Goal: Task Accomplishment & Management: Manage account settings

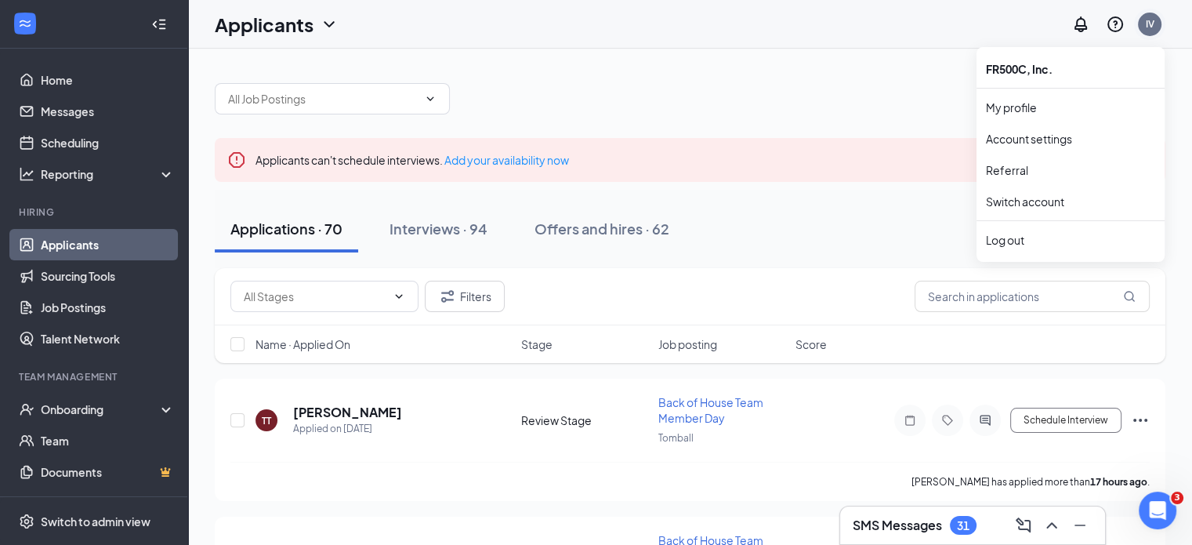
click at [1148, 27] on div "IV" at bounding box center [1150, 23] width 9 height 13
click at [1013, 242] on div "Log out" at bounding box center [1070, 240] width 169 height 16
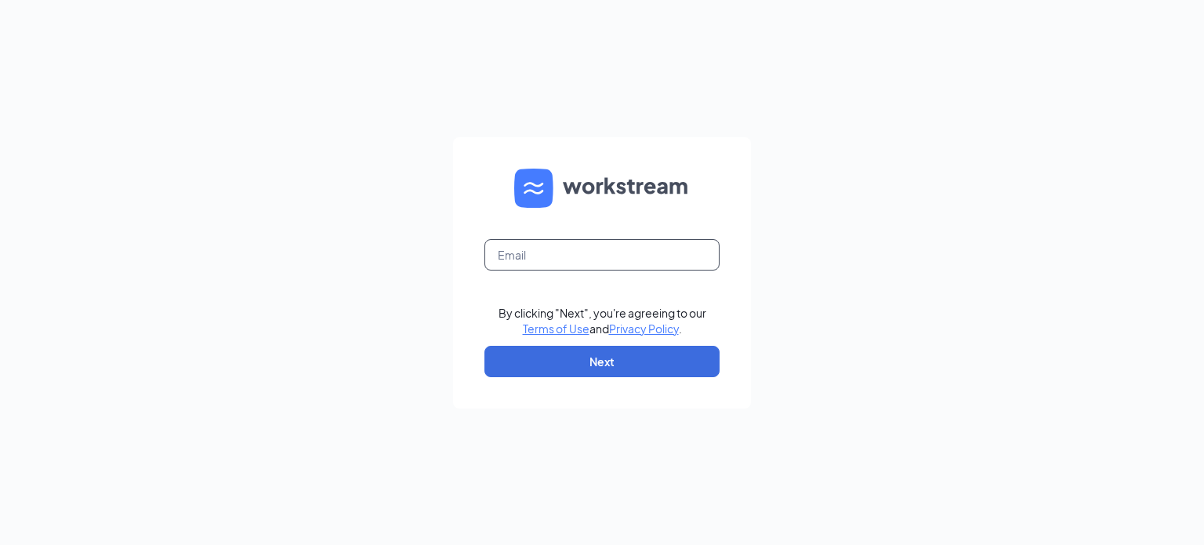
click at [697, 259] on input "text" at bounding box center [602, 254] width 235 height 31
type input "txlobo1977@gmail.com"
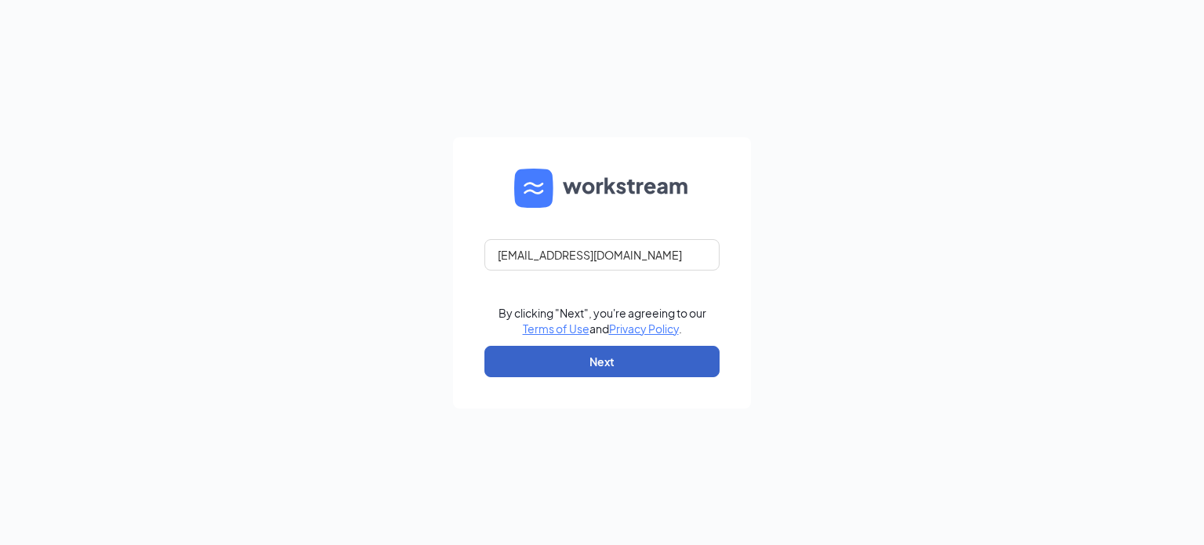
click at [633, 362] on button "Next" at bounding box center [602, 361] width 235 height 31
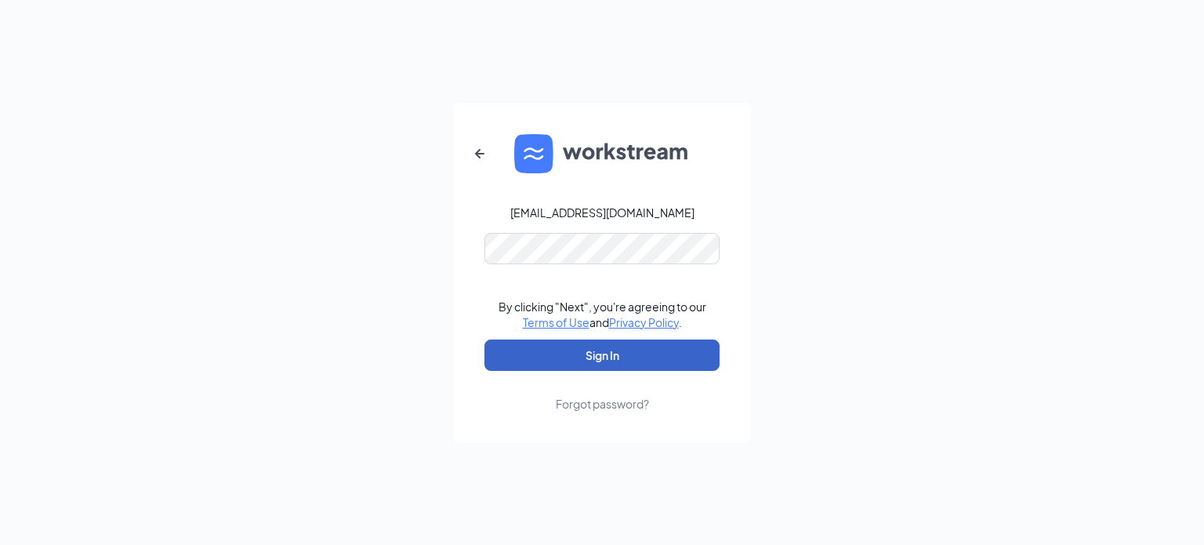
click at [681, 361] on button "Sign In" at bounding box center [602, 354] width 235 height 31
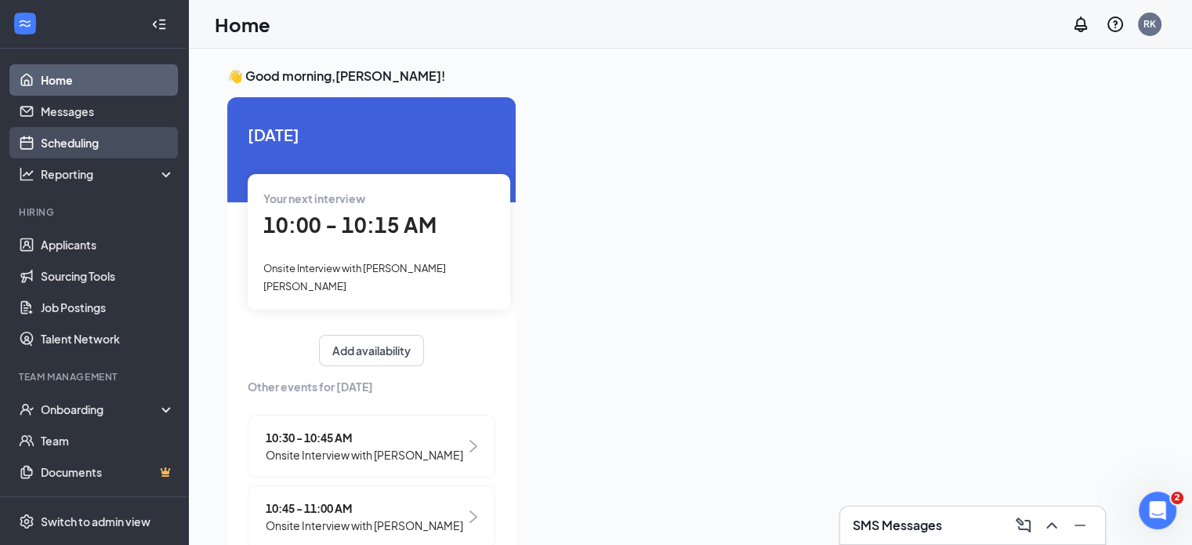
click at [55, 147] on link "Scheduling" at bounding box center [108, 142] width 134 height 31
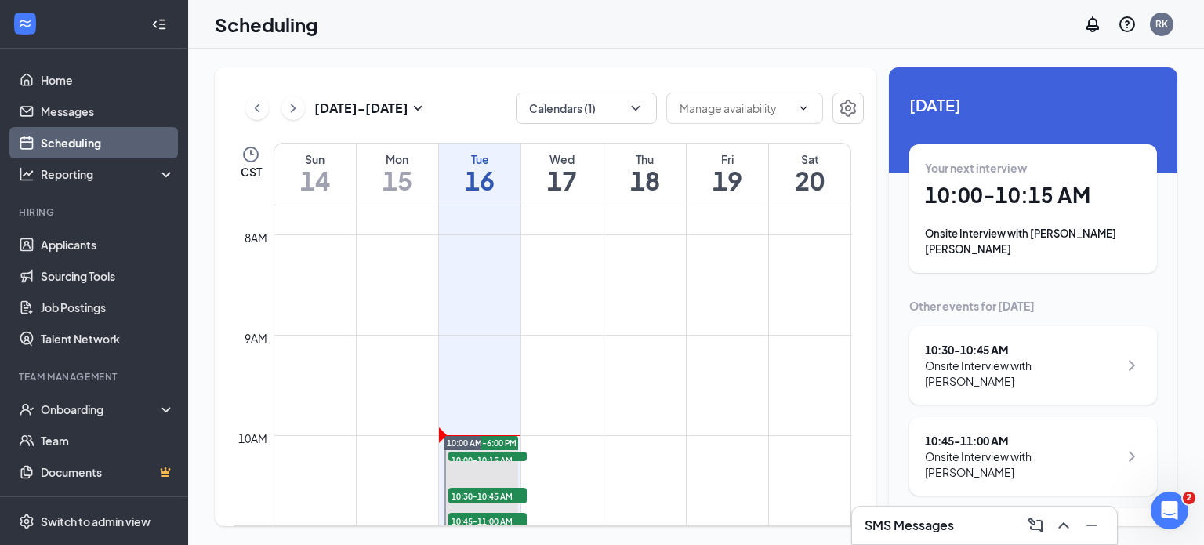
click at [1069, 203] on h1 "10:00 - 10:15 AM" at bounding box center [1033, 195] width 216 height 27
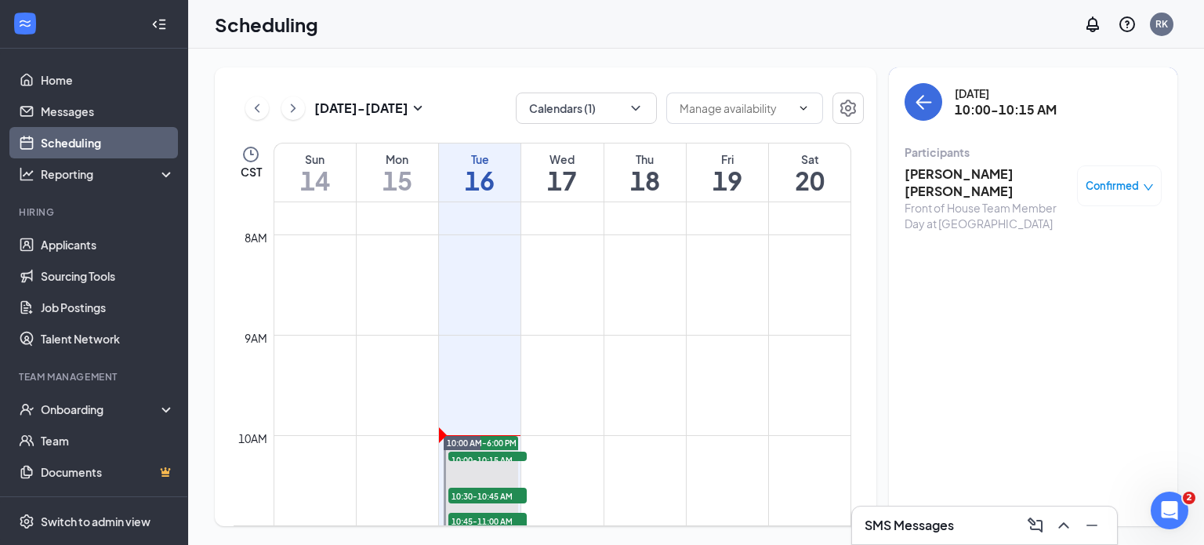
click at [1029, 175] on h3 "Jose Gabriel Mata Larez" at bounding box center [987, 182] width 165 height 34
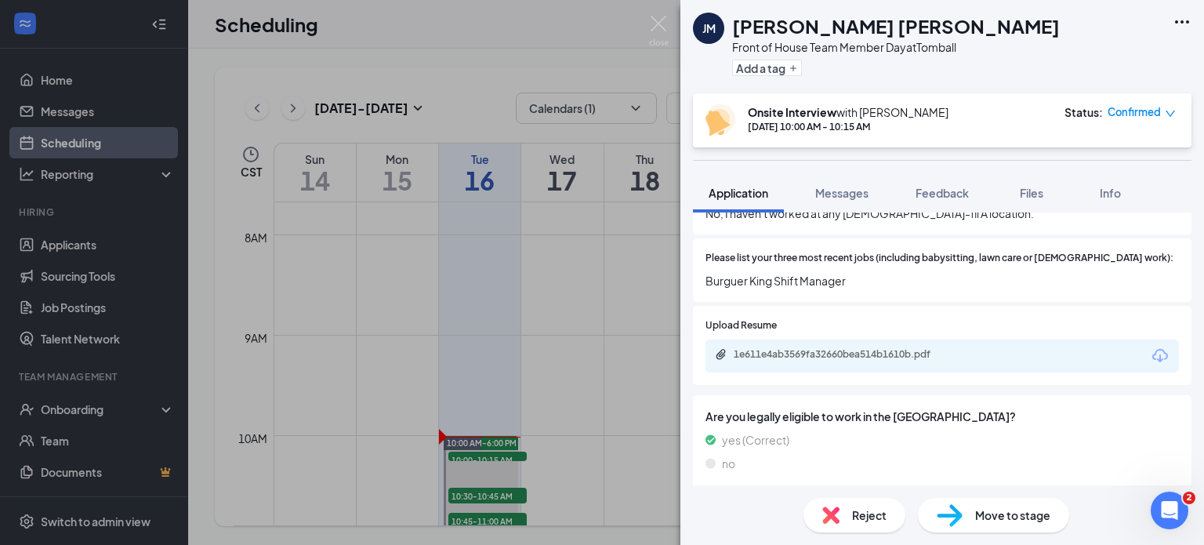
scroll to position [688, 0]
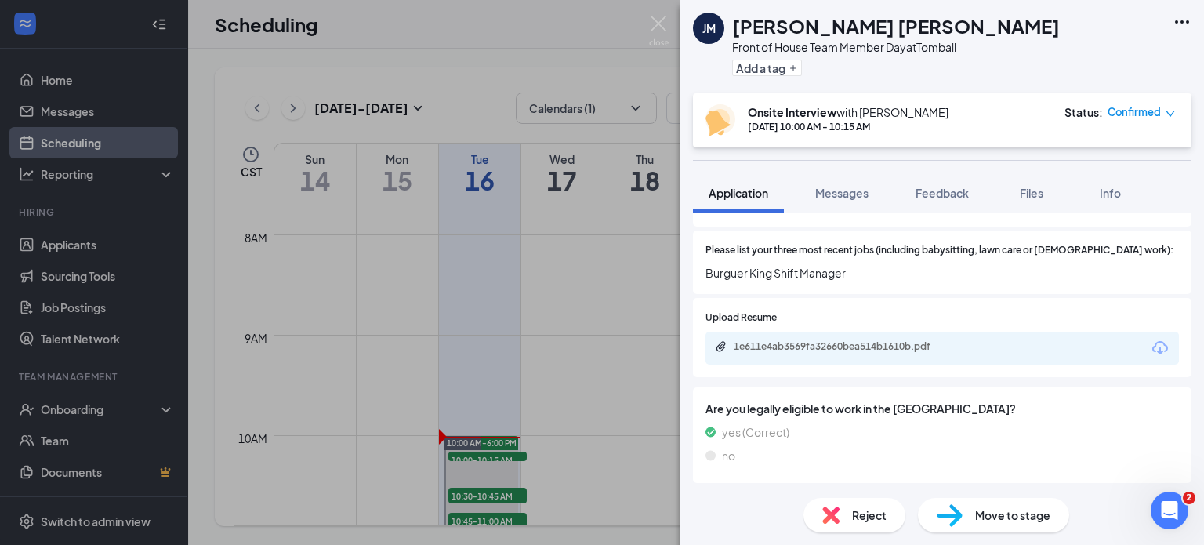
click at [1011, 339] on div "1e611e4ab3569fa32660bea514b1610b.pdf" at bounding box center [943, 348] width 474 height 33
click at [917, 340] on div "1e611e4ab3569fa32660bea514b1610b.pdf" at bounding box center [844, 346] width 220 height 13
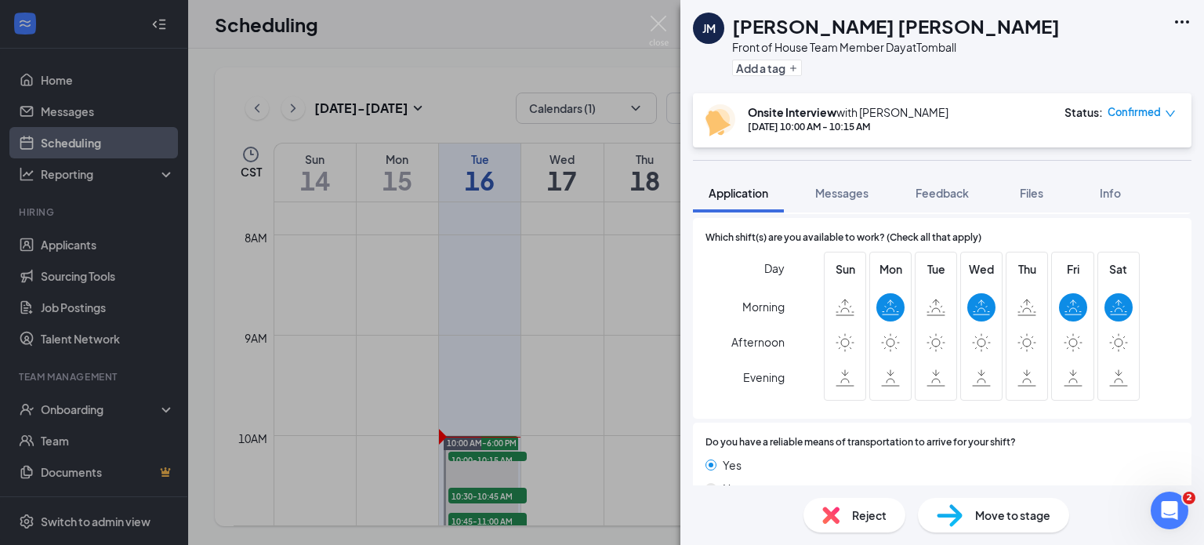
scroll to position [1195, 0]
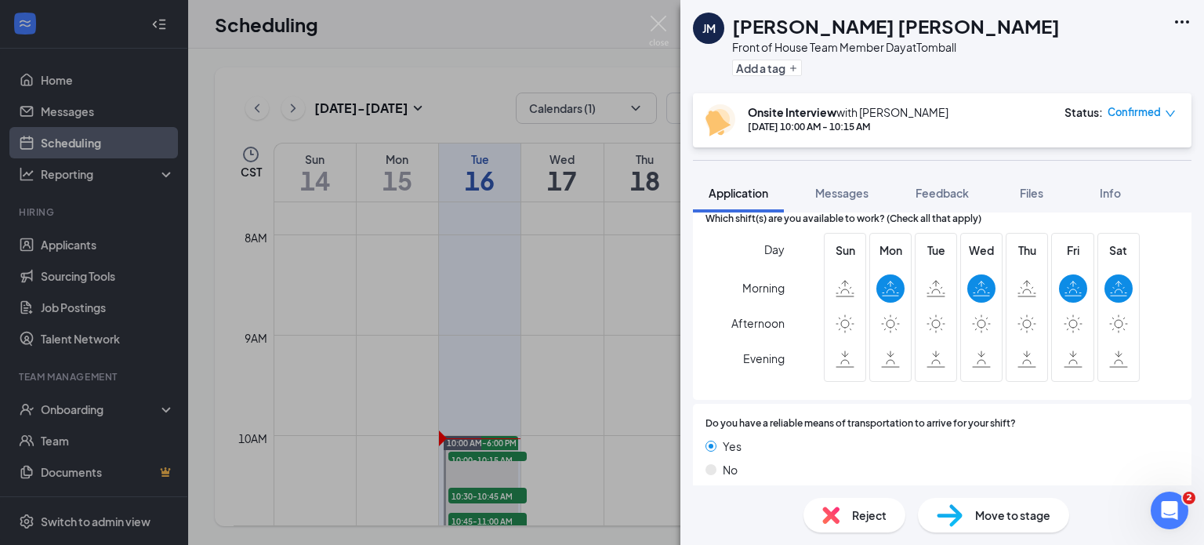
click at [342, 45] on div "JM Jose Gabriel Mata Larez Front of House Team Member Day at Tomball Add a tag …" at bounding box center [602, 272] width 1204 height 545
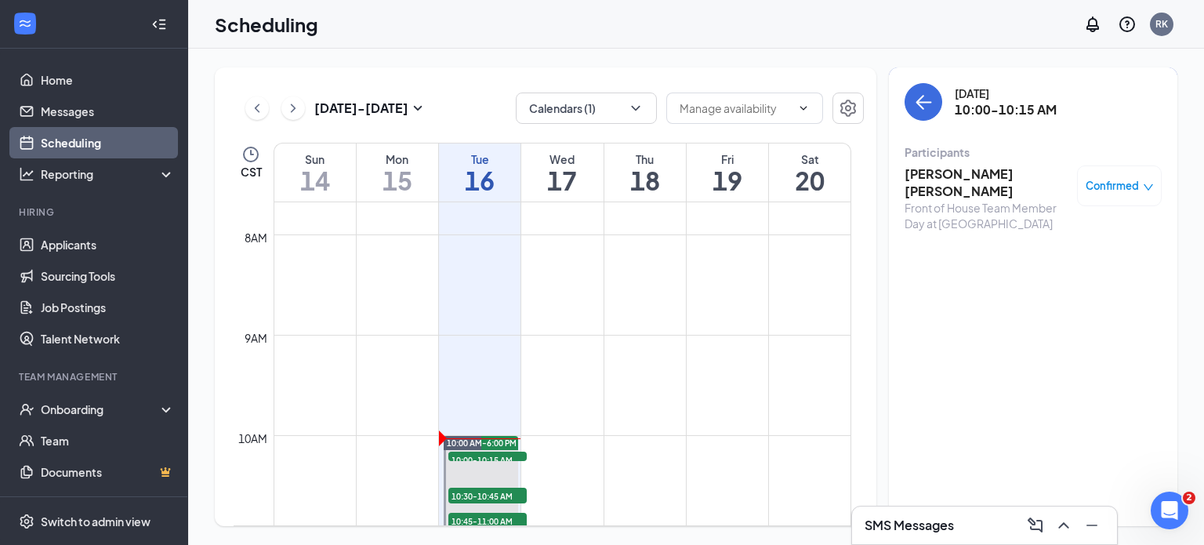
click at [978, 177] on h3 "Jose Gabriel Mata Larez" at bounding box center [987, 182] width 165 height 34
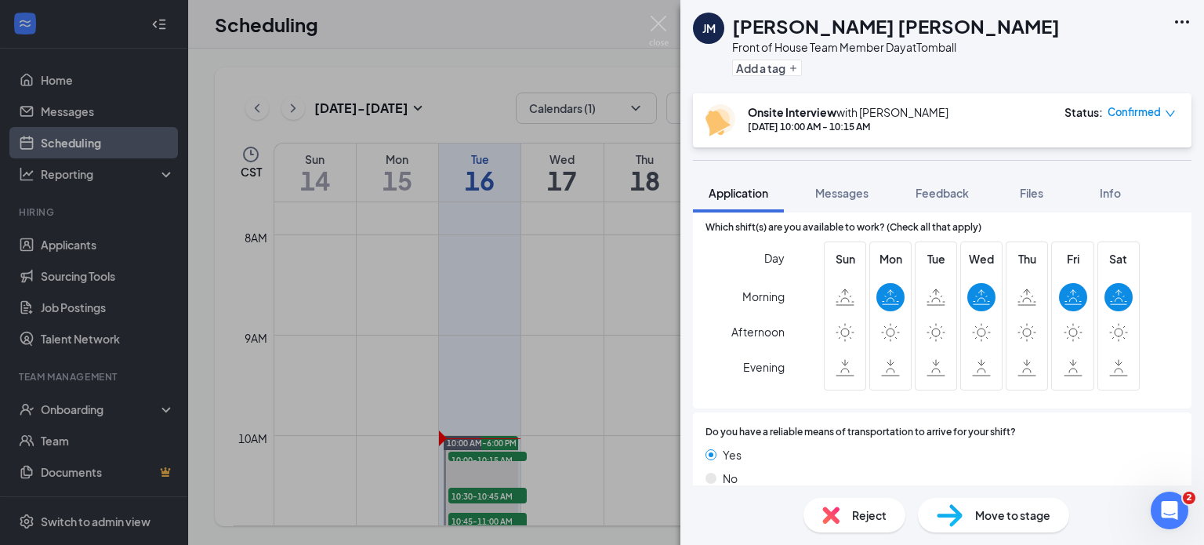
scroll to position [1195, 0]
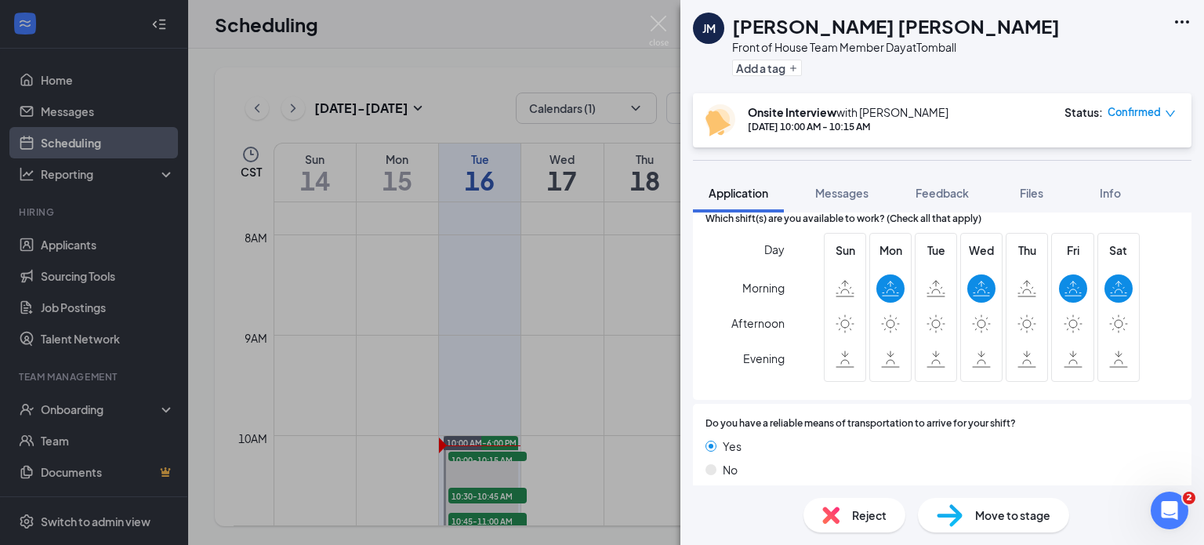
click at [1120, 345] on div at bounding box center [1119, 359] width 28 height 28
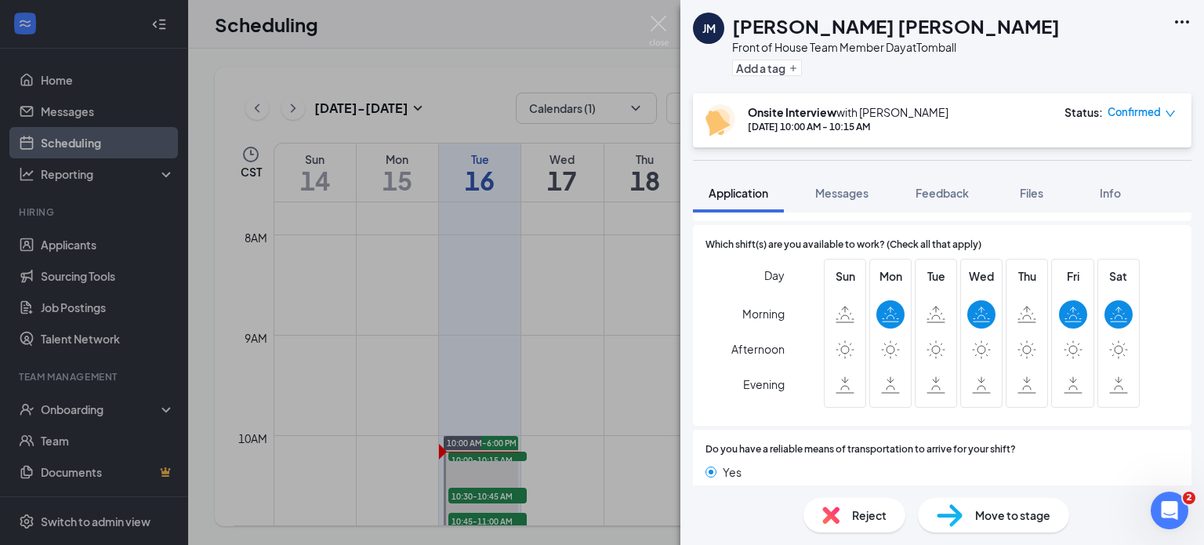
click at [656, 30] on img at bounding box center [659, 31] width 20 height 31
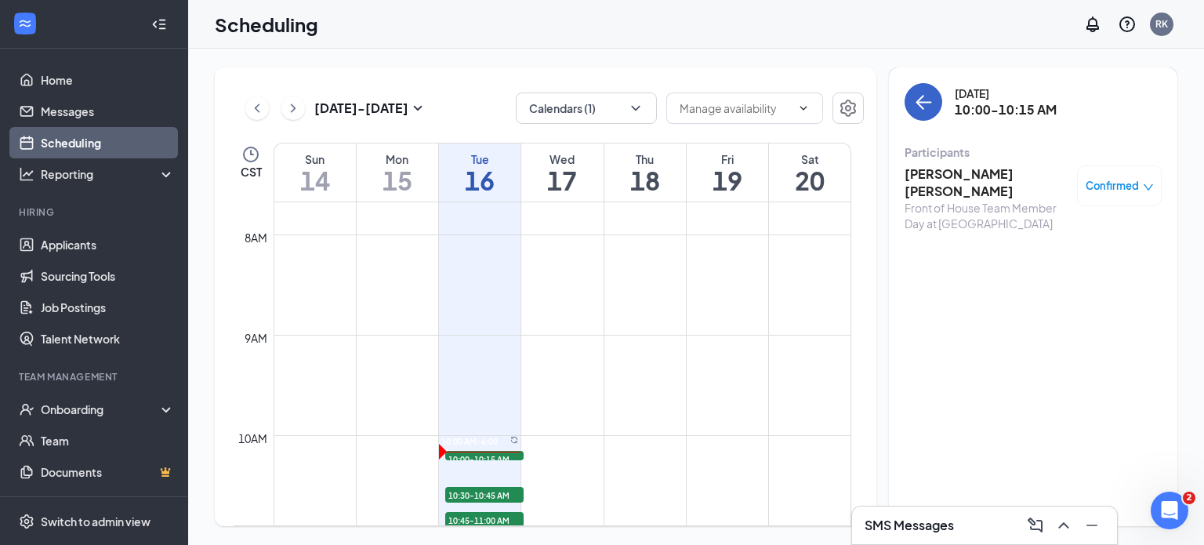
click at [929, 106] on icon "ArrowLeft" at bounding box center [923, 102] width 19 height 19
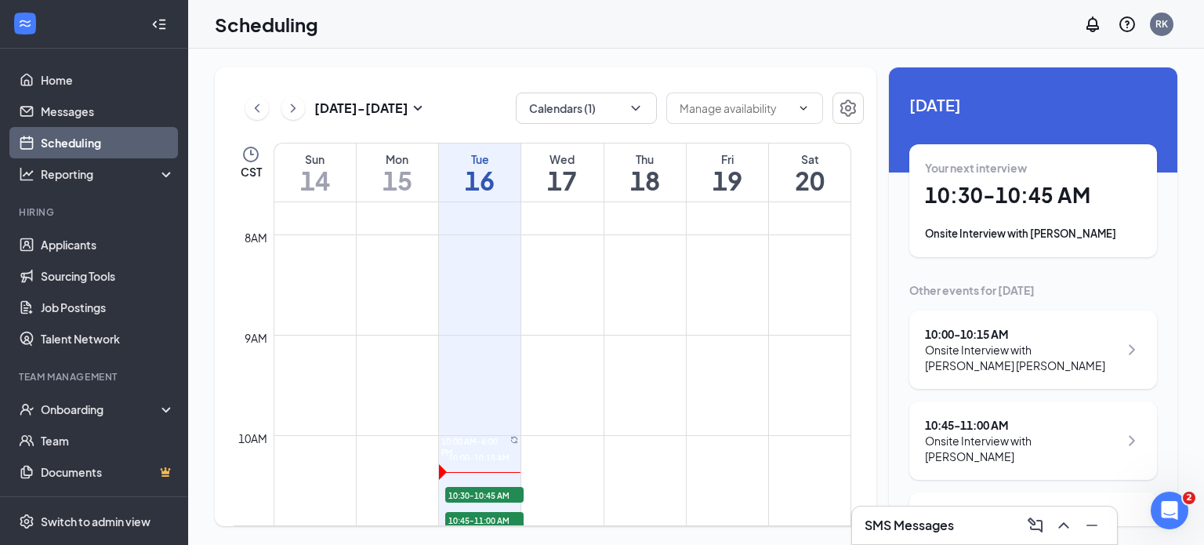
click at [1182, 291] on div "Sep 14 - Sep 20 Calendars (1) CST Sun 14 Mon 15 Tue 16 Wed 17 Thu 18 Fri 19 Sat…" at bounding box center [696, 297] width 1016 height 496
click at [1070, 237] on div "Onsite Interview with [PERSON_NAME]" at bounding box center [1033, 234] width 216 height 16
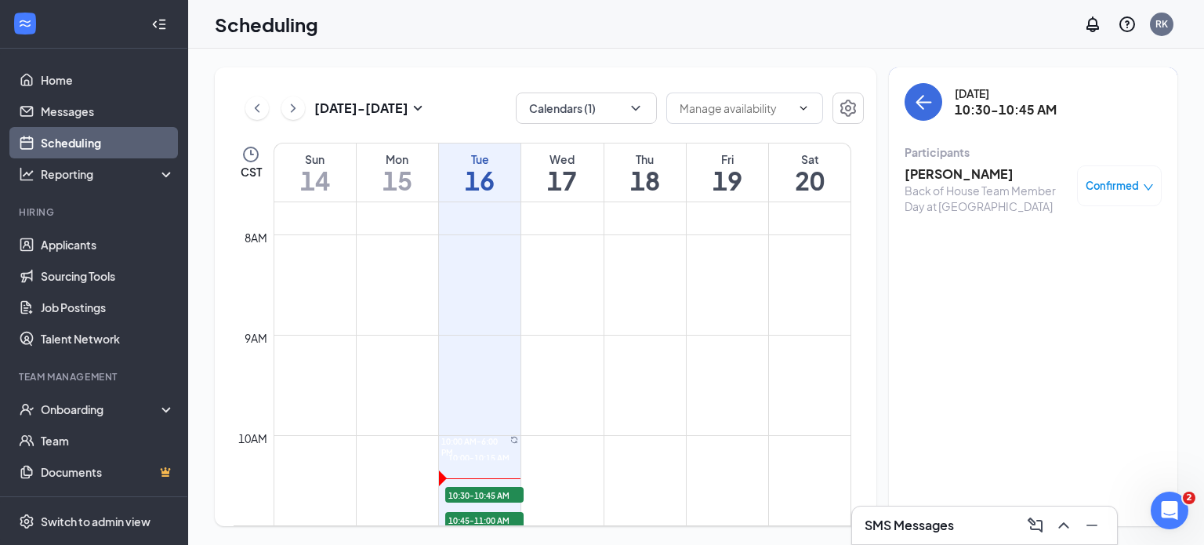
click at [953, 170] on h3 "[PERSON_NAME]" at bounding box center [987, 173] width 165 height 17
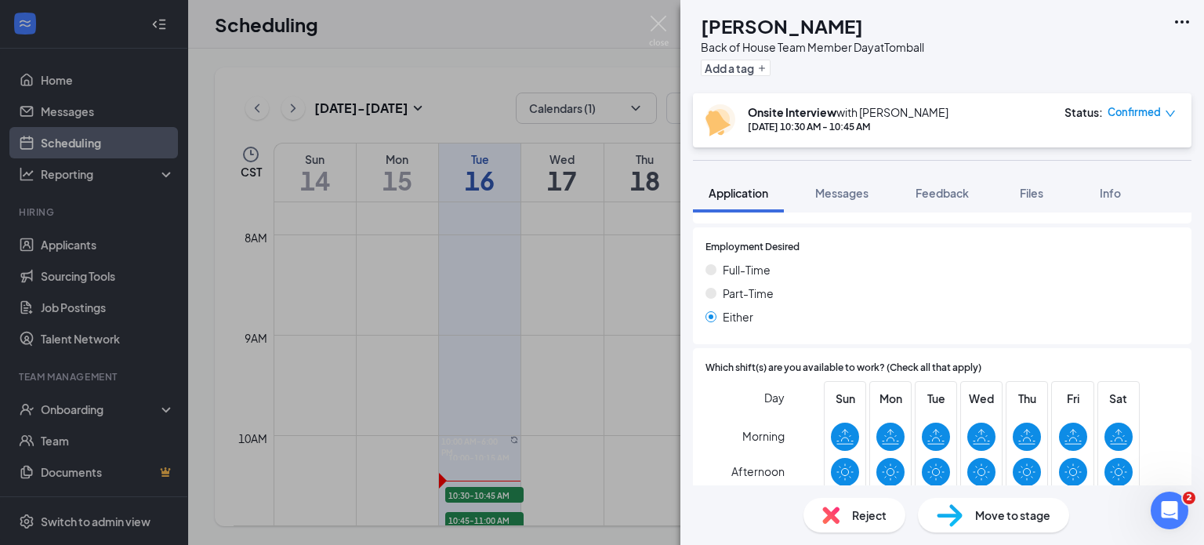
scroll to position [960, 0]
click at [1151, 350] on div "Which shift(s) are you available to work? (Check all that apply) Day Morning Af…" at bounding box center [942, 450] width 499 height 201
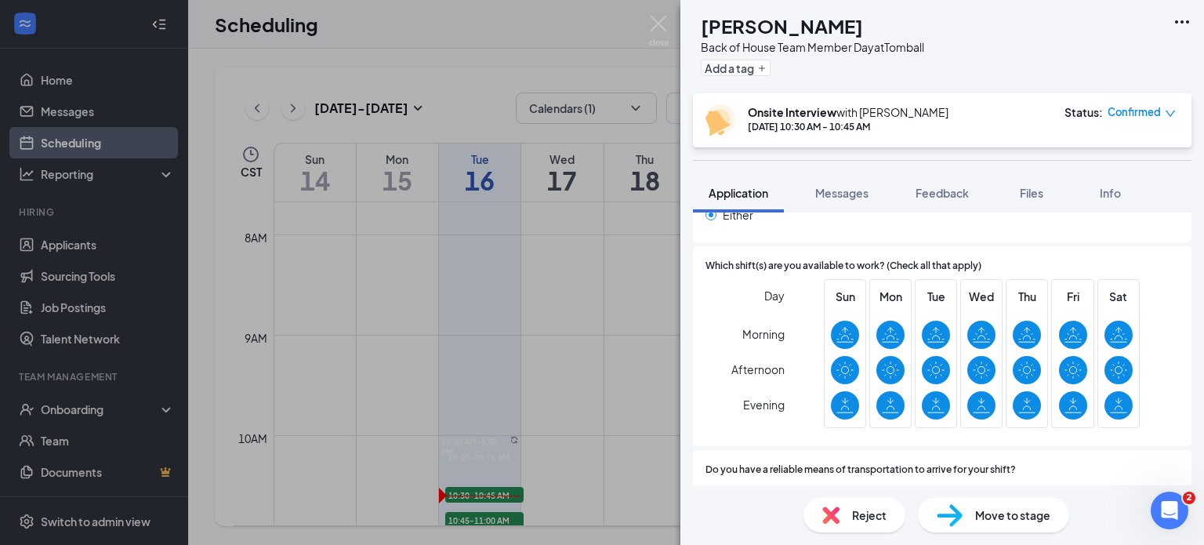
scroll to position [1070, 0]
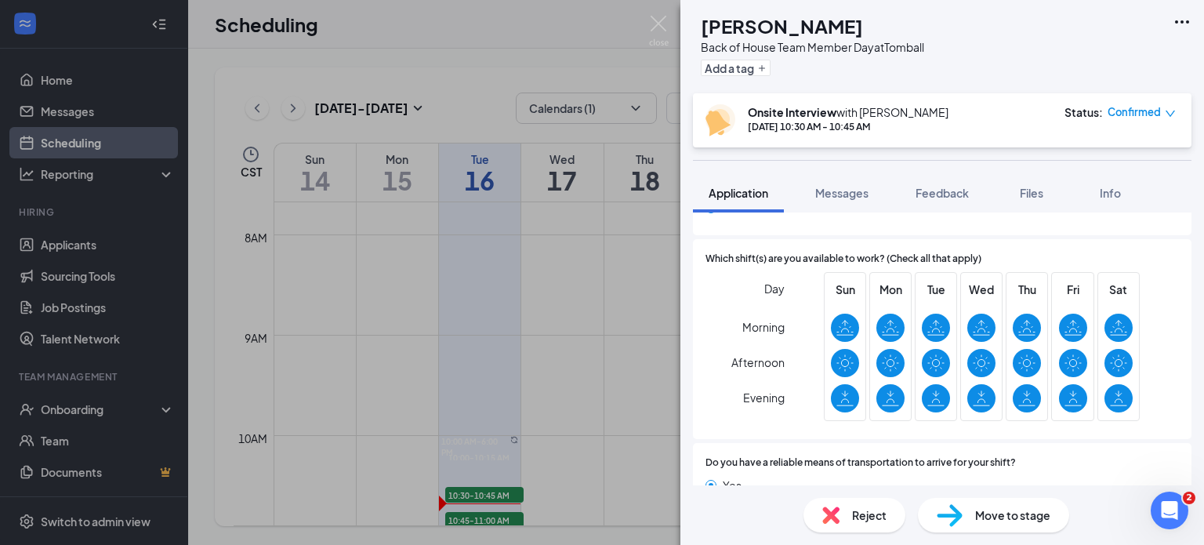
click at [479, 53] on div "GS Gabriel Sierra Back of House Team Member Day at Tomball Add a tag Onsite Int…" at bounding box center [602, 272] width 1204 height 545
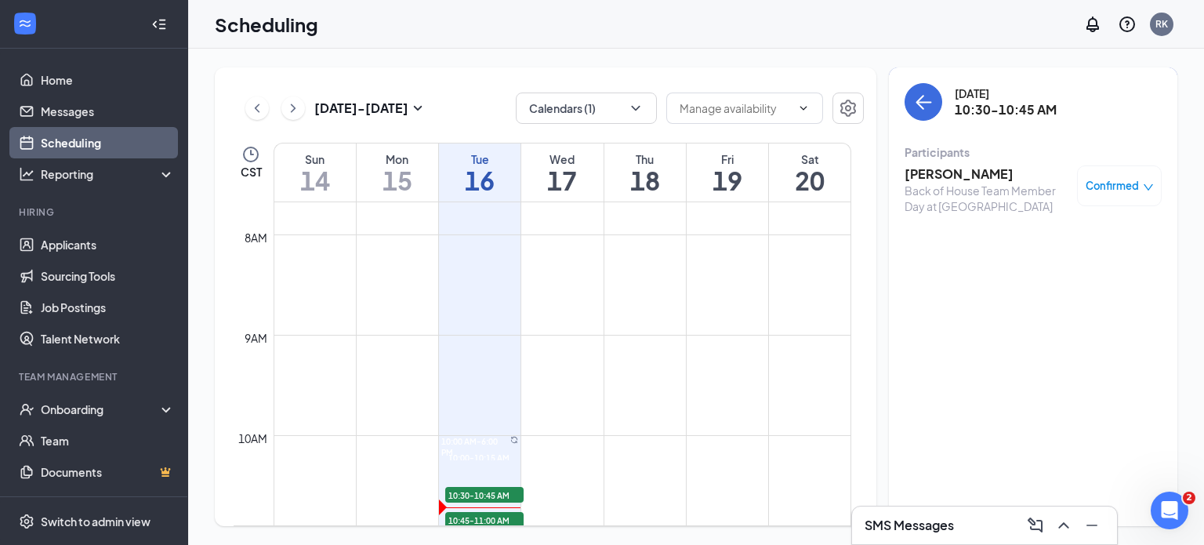
click at [850, 27] on div "Scheduling RK" at bounding box center [696, 24] width 1016 height 49
click at [920, 117] on button "back-button" at bounding box center [924, 102] width 38 height 38
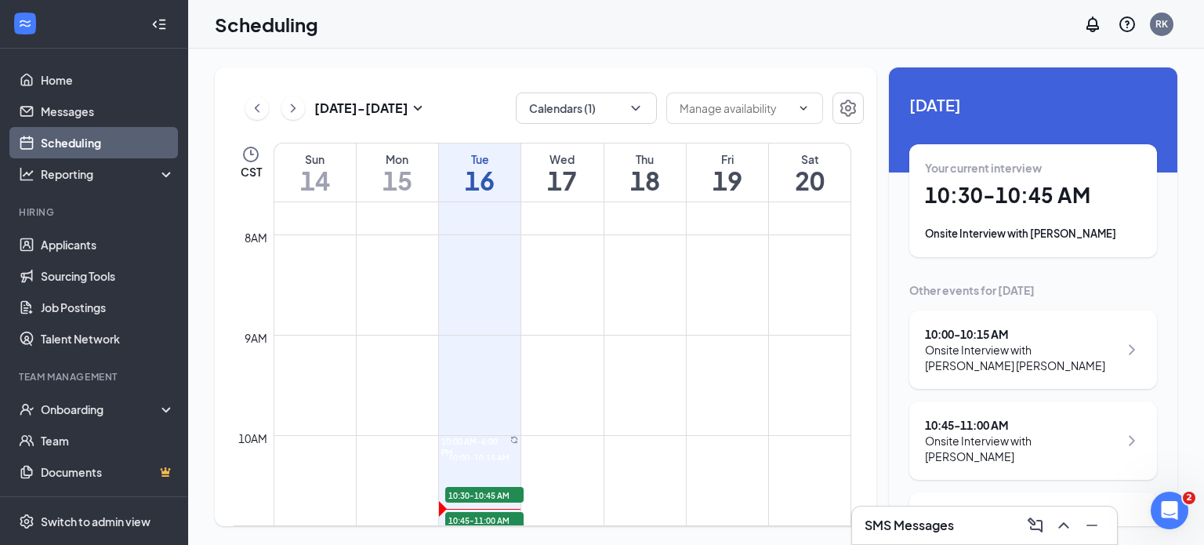
click at [1025, 230] on div "Onsite Interview with [PERSON_NAME]" at bounding box center [1033, 234] width 216 height 16
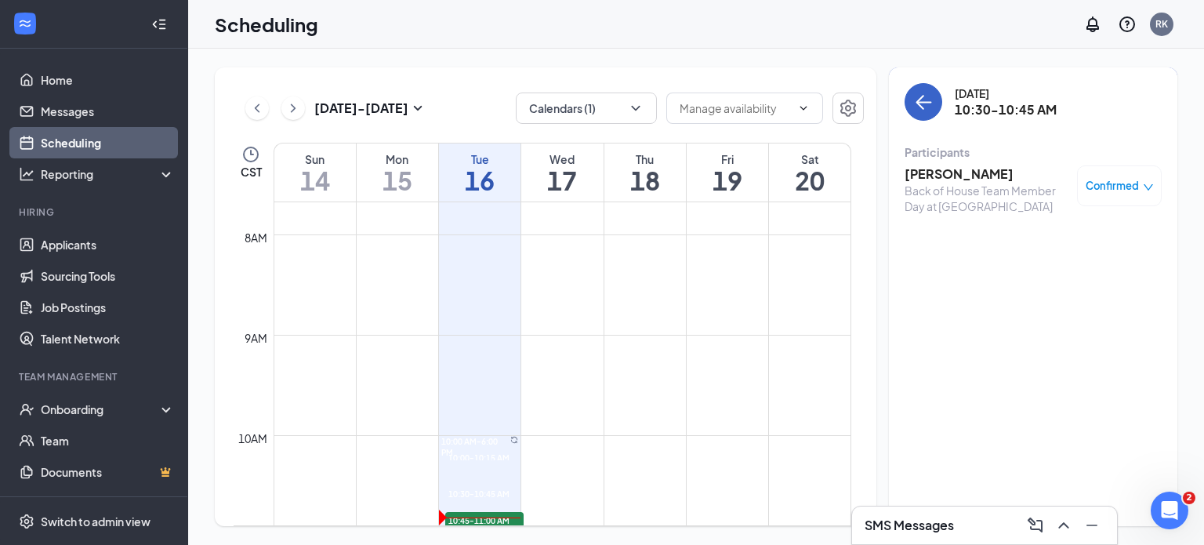
click at [926, 116] on button "back-button" at bounding box center [924, 102] width 38 height 38
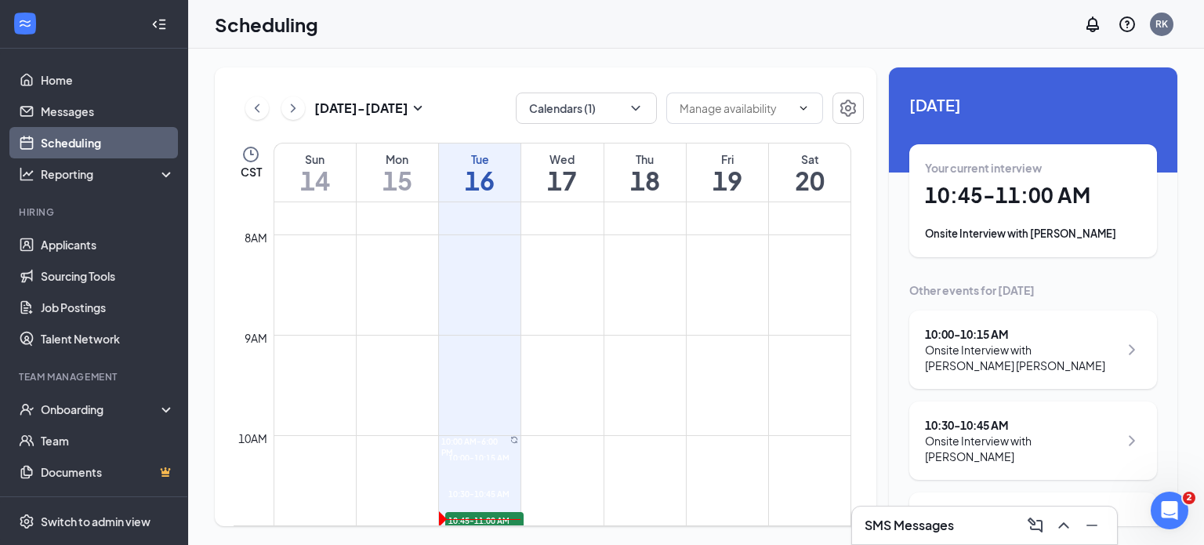
click at [1072, 229] on div "Onsite Interview with [PERSON_NAME]" at bounding box center [1033, 234] width 216 height 16
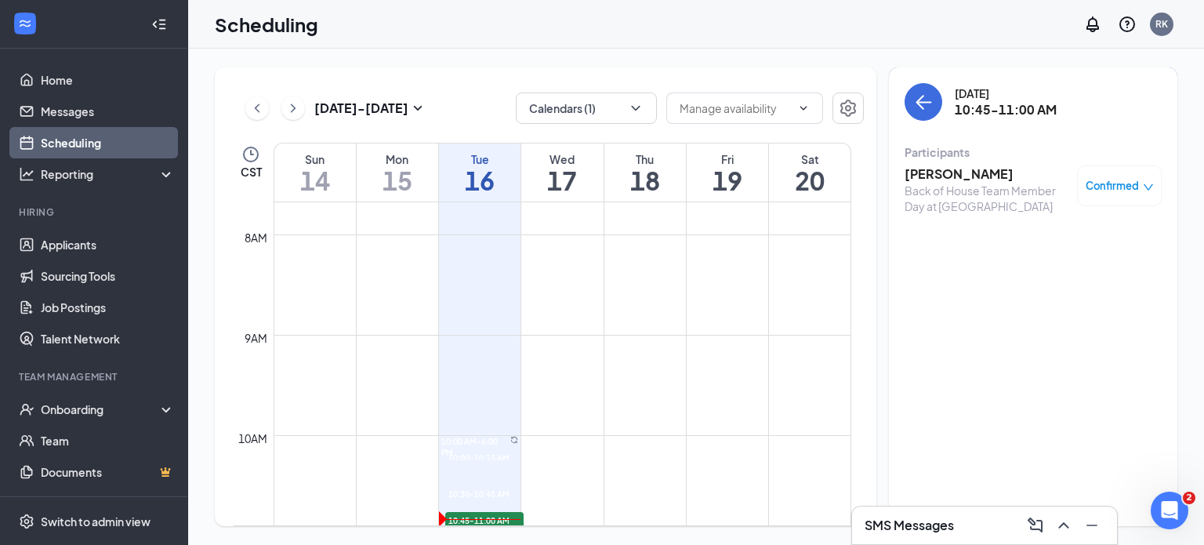
click at [969, 172] on h3 "[PERSON_NAME]" at bounding box center [987, 173] width 165 height 17
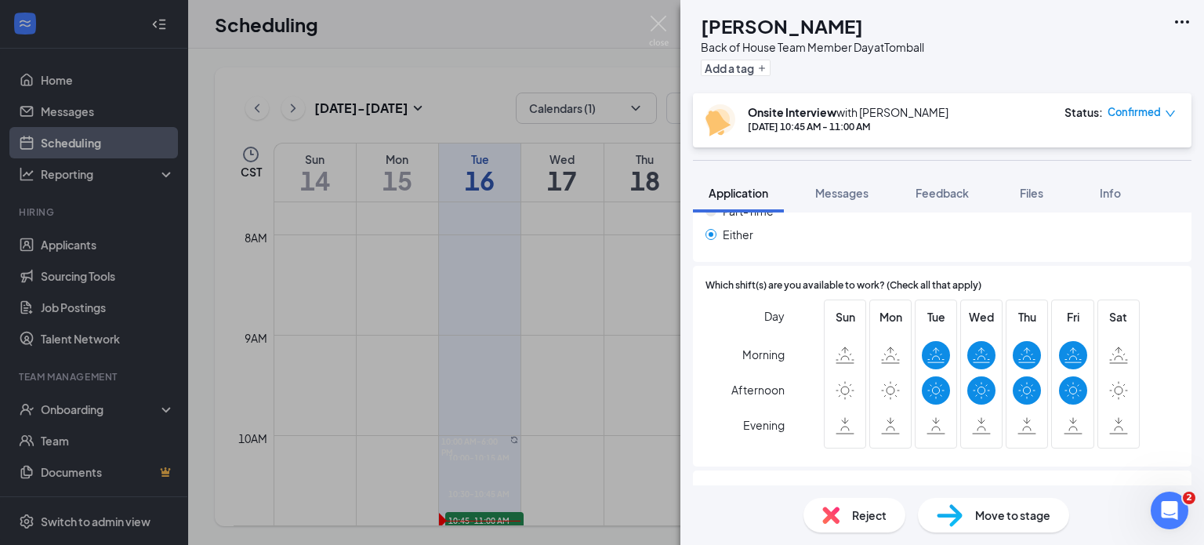
scroll to position [1096, 0]
click at [1152, 370] on div "Day Morning Afternoon Evening Sun Mon Tue Wed Thu Fri Sat" at bounding box center [943, 375] width 474 height 154
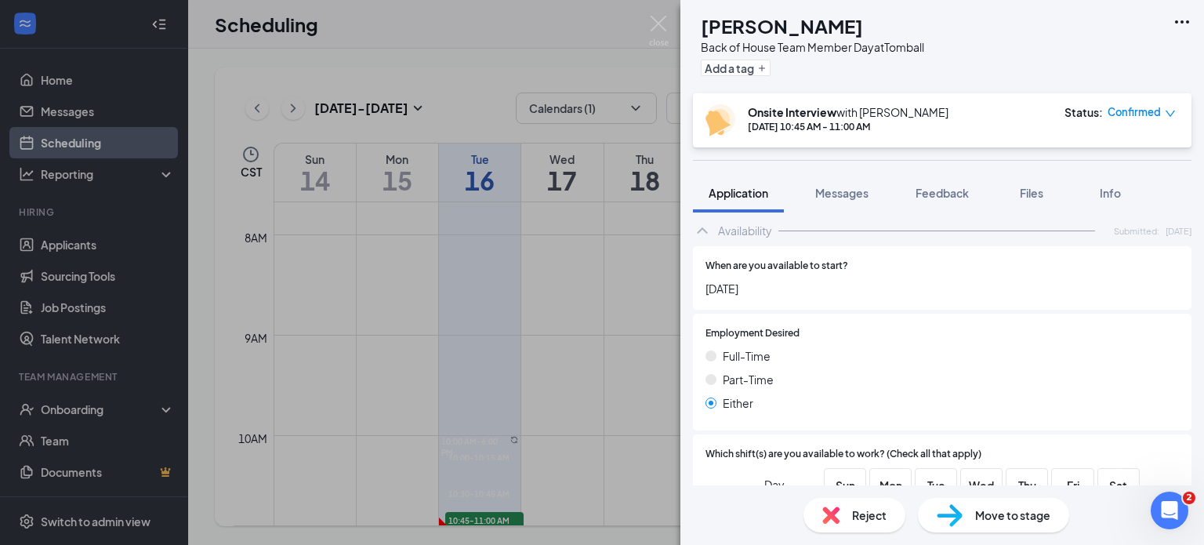
scroll to position [923, 0]
click at [665, 33] on img at bounding box center [659, 31] width 20 height 31
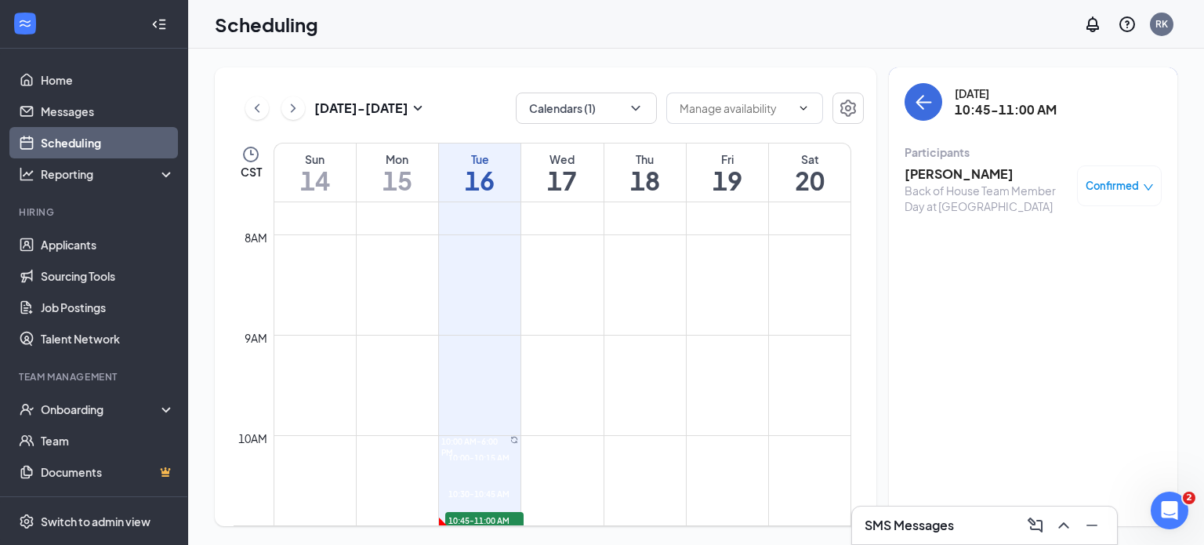
click at [969, 182] on h3 "[PERSON_NAME]" at bounding box center [987, 173] width 165 height 17
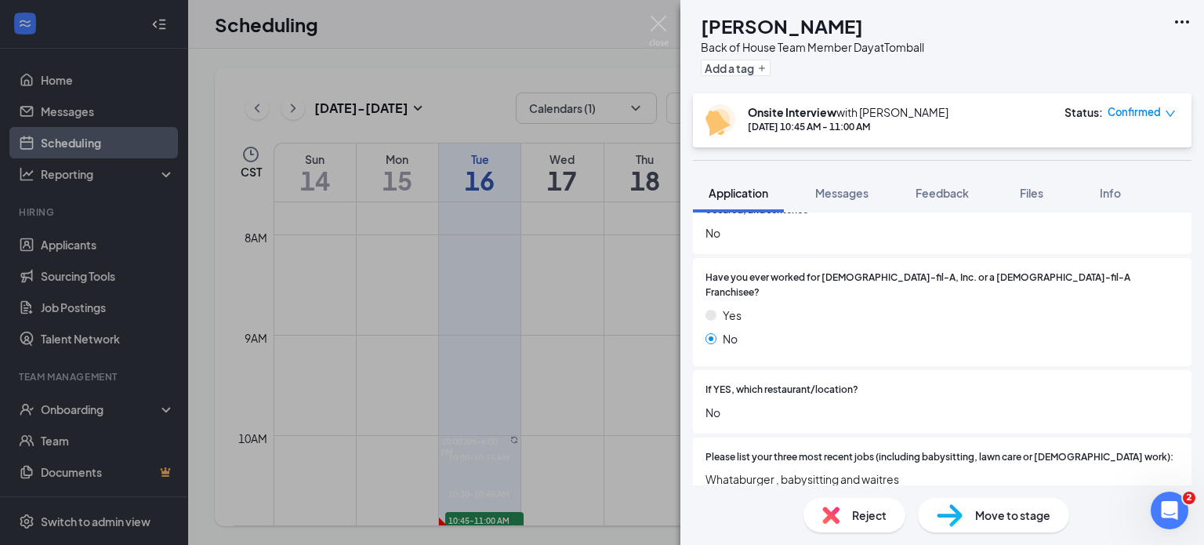
scroll to position [448, 0]
click at [660, 31] on img at bounding box center [659, 31] width 20 height 31
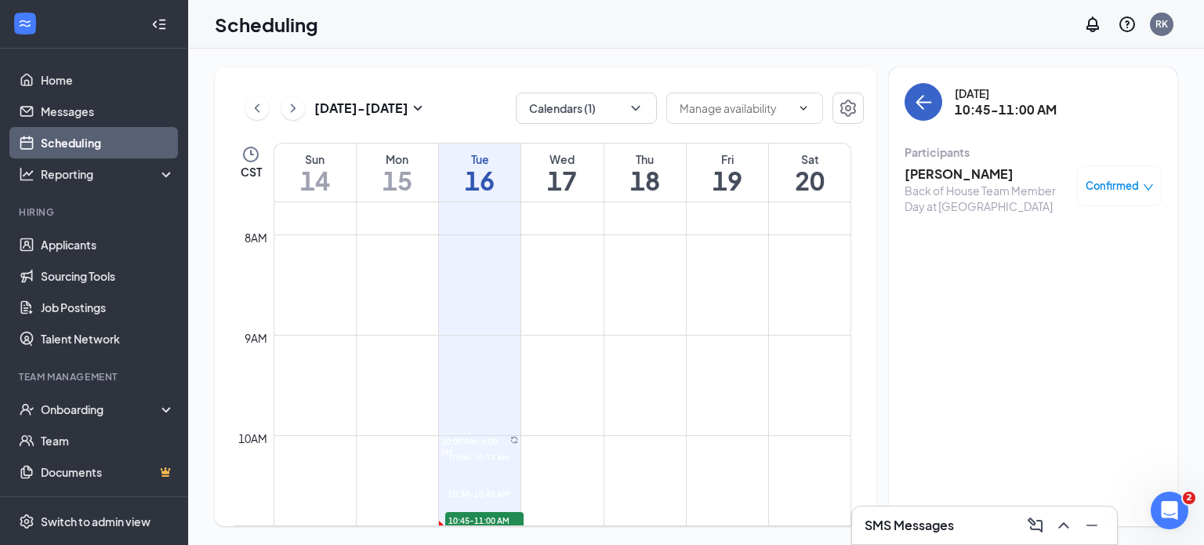
click at [919, 96] on icon "ArrowLeft" at bounding box center [923, 102] width 19 height 19
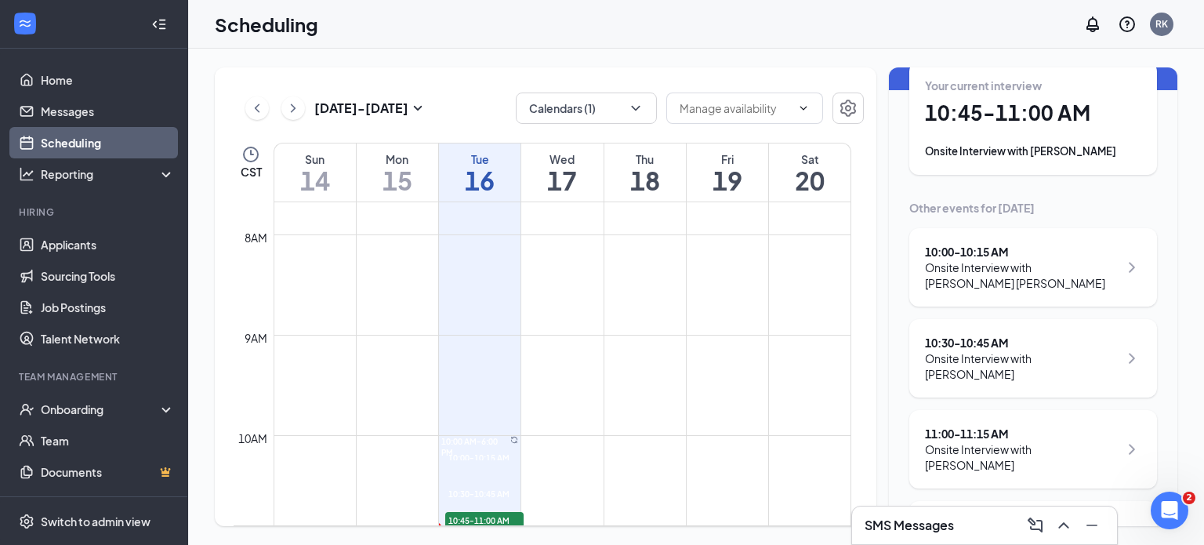
scroll to position [87, 0]
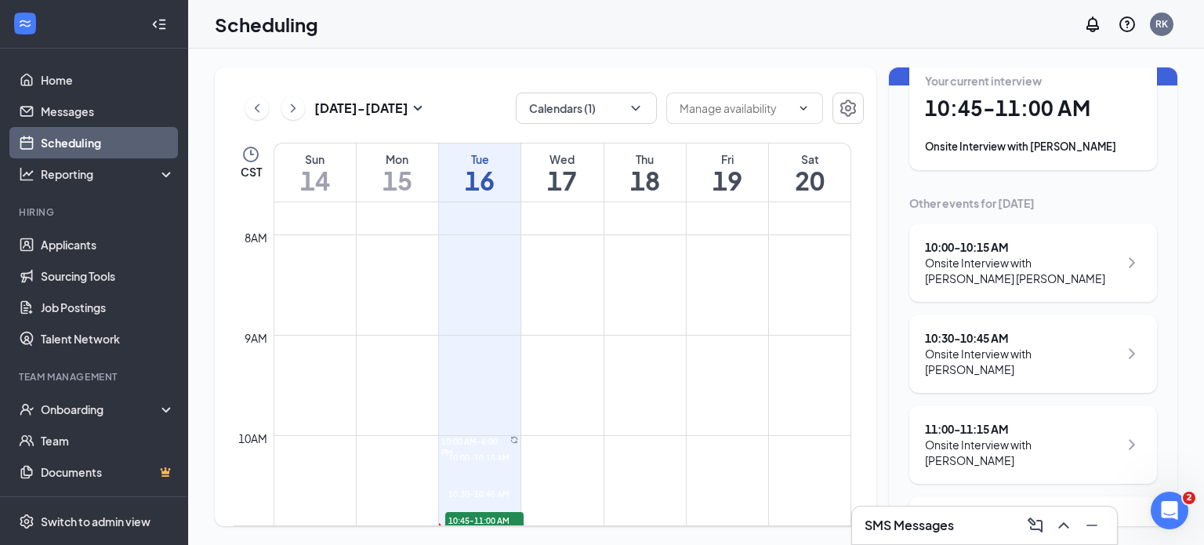
click at [1132, 270] on div "10:00 - 10:15 AM Onsite Interview with Jose Gabriel Mata Larez" at bounding box center [1033, 262] width 248 height 78
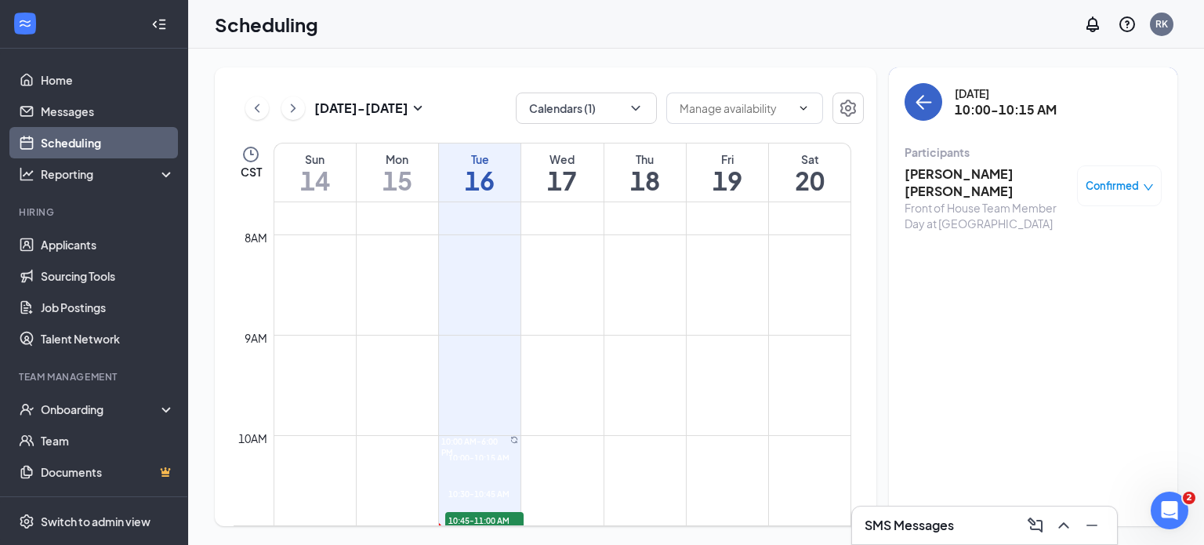
click at [920, 117] on button "back-button" at bounding box center [924, 102] width 38 height 38
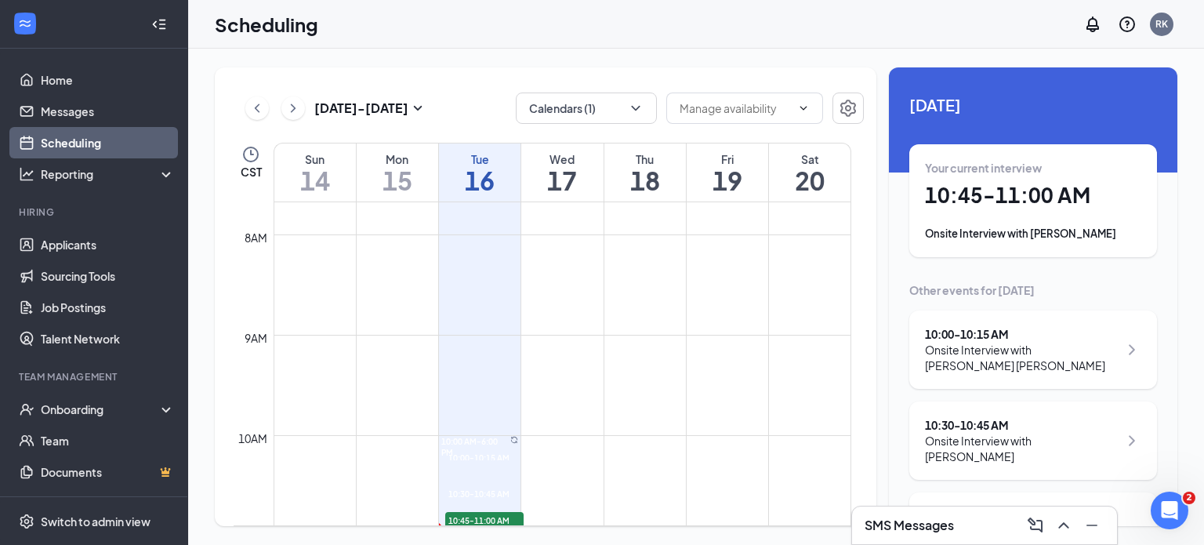
click at [1134, 312] on div "10:00 - 10:15 AM Onsite Interview with Jose Gabriel Mata Larez" at bounding box center [1033, 349] width 248 height 78
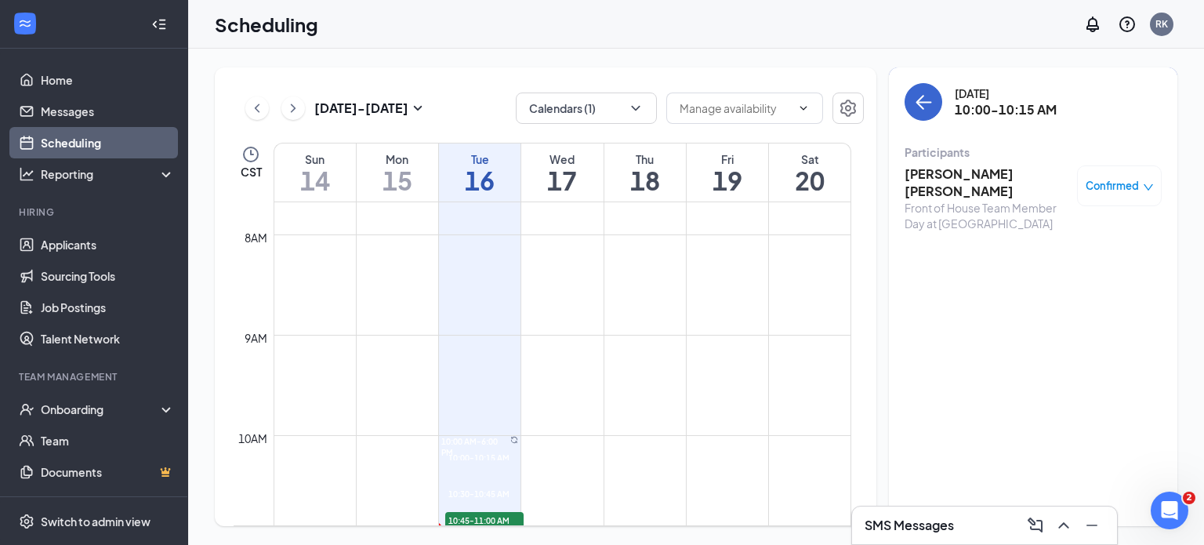
click at [916, 115] on button "back-button" at bounding box center [924, 102] width 38 height 38
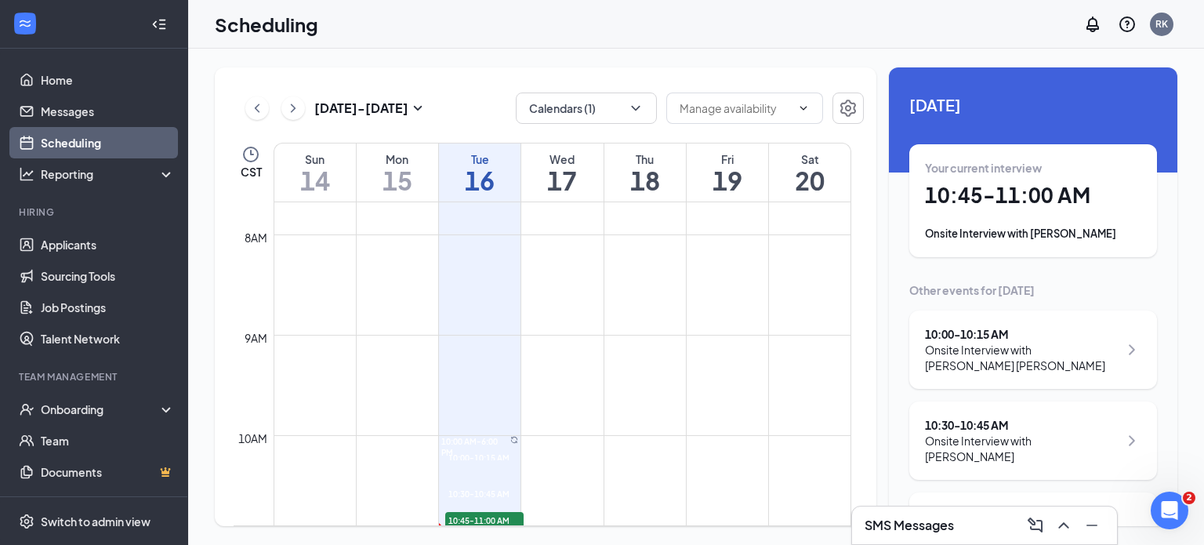
click at [1087, 243] on div "Your current interview 10:45 - 11:00 AM Onsite Interview with Marlene Marquez" at bounding box center [1033, 200] width 248 height 113
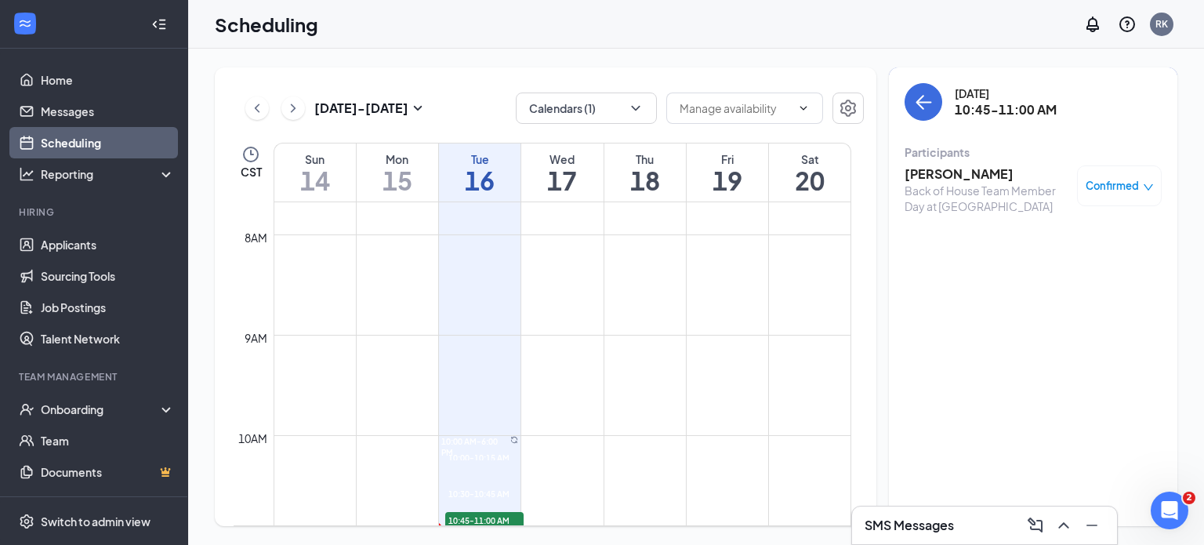
click at [971, 178] on h3 "[PERSON_NAME]" at bounding box center [987, 173] width 165 height 17
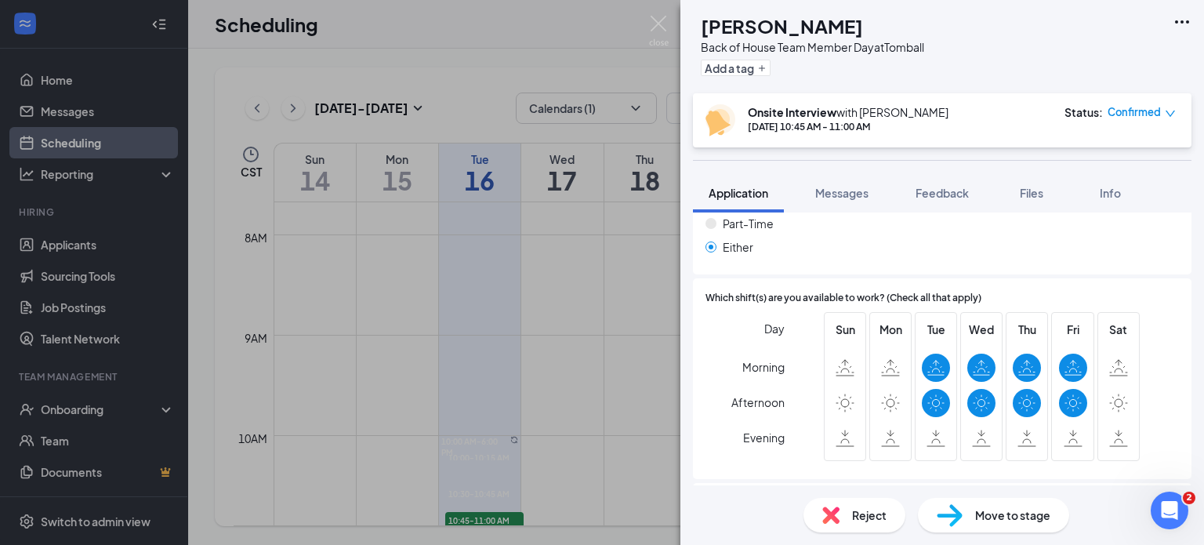
scroll to position [1082, 0]
click at [949, 194] on span "Feedback" at bounding box center [942, 193] width 53 height 14
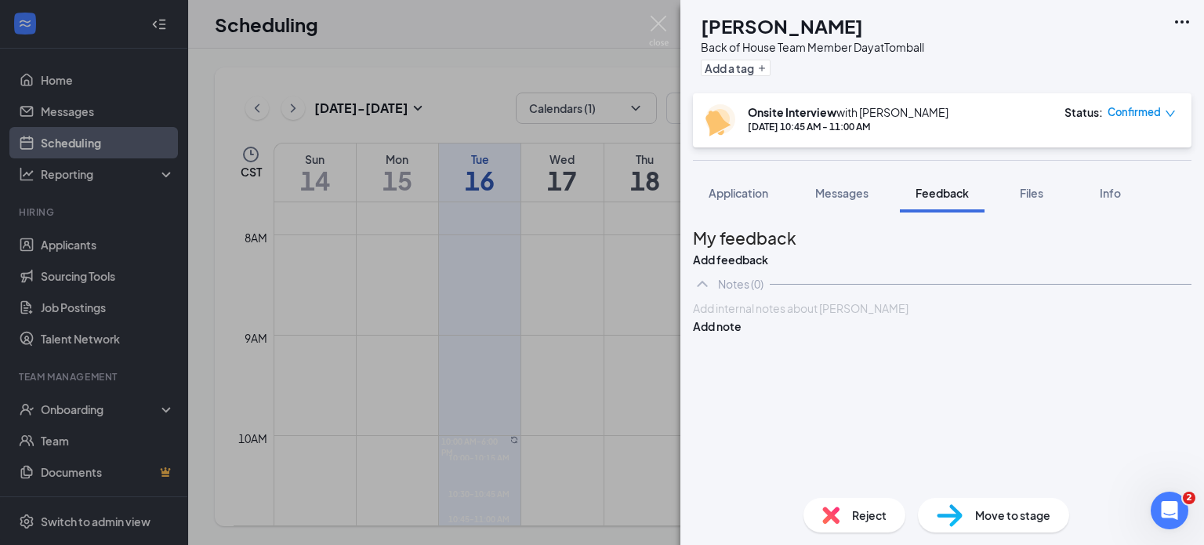
click at [789, 317] on div at bounding box center [942, 308] width 497 height 16
click at [742, 335] on button "Add note" at bounding box center [717, 326] width 49 height 17
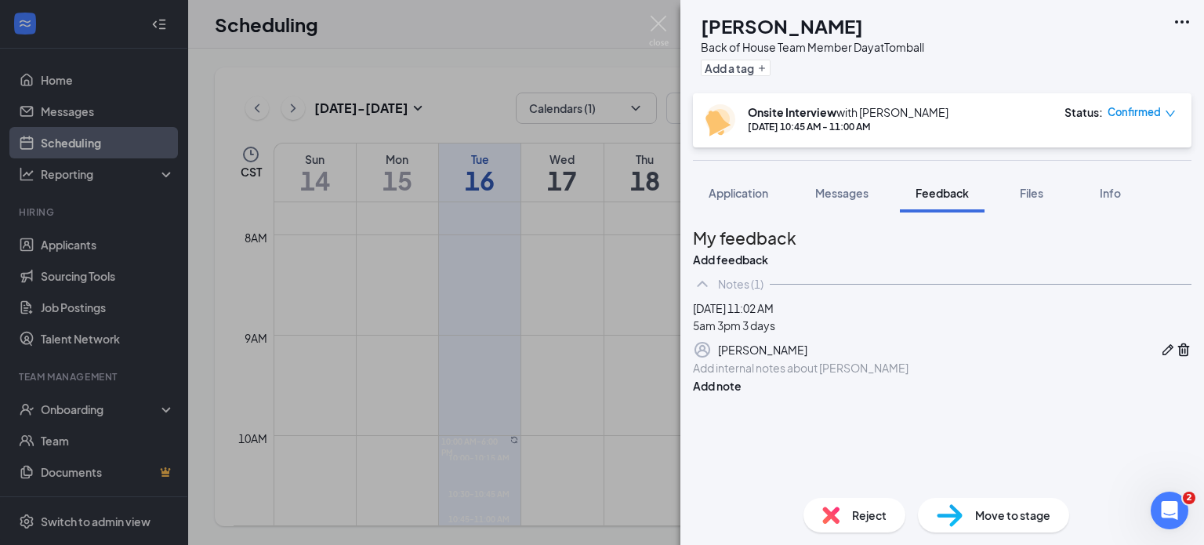
click at [661, 24] on img at bounding box center [659, 31] width 20 height 31
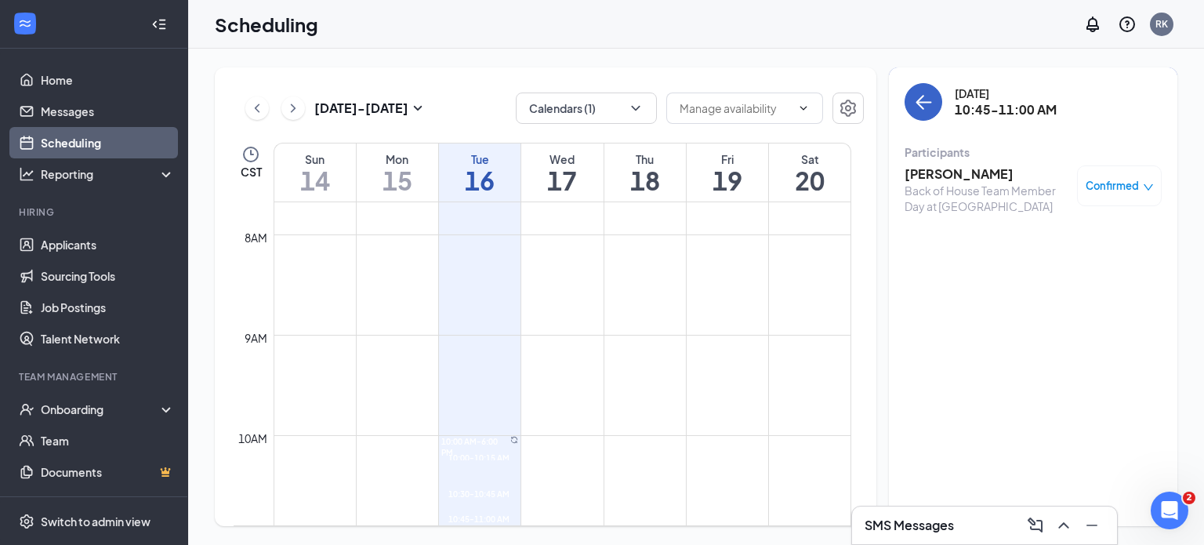
click at [927, 102] on icon "ArrowLeft" at bounding box center [924, 103] width 15 height 2
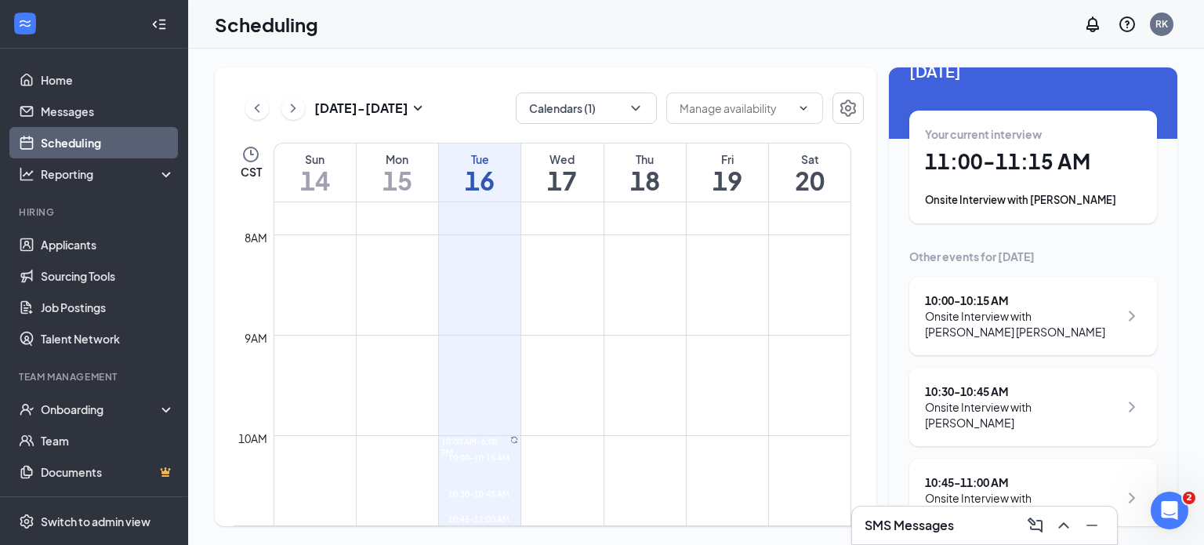
scroll to position [32, 0]
click at [1116, 205] on div "Onsite Interview with [PERSON_NAME]" at bounding box center [1033, 202] width 216 height 16
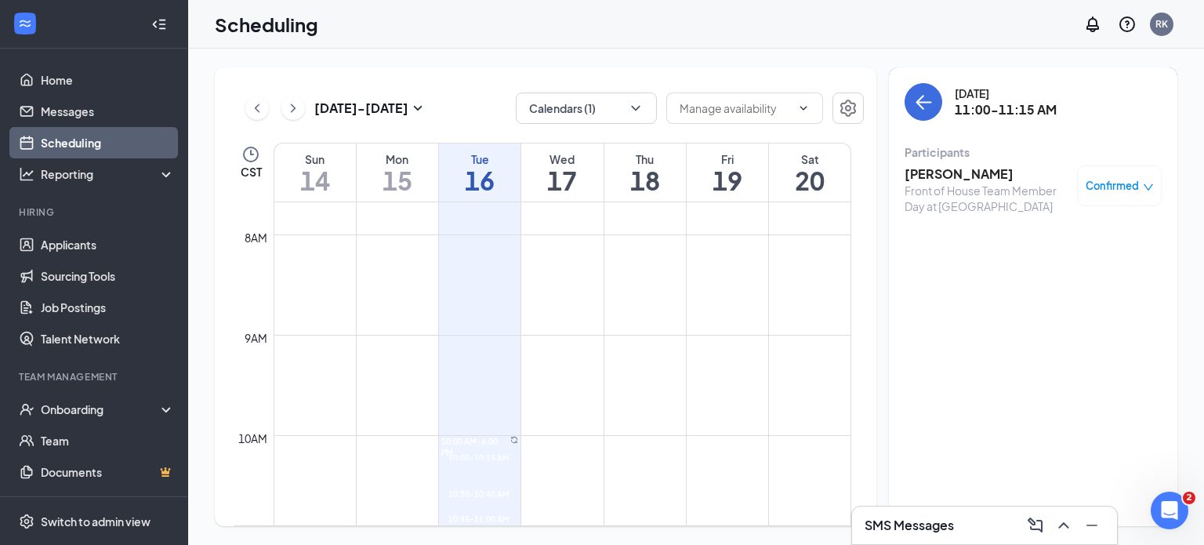
click at [975, 181] on h3 "[PERSON_NAME]" at bounding box center [987, 173] width 165 height 17
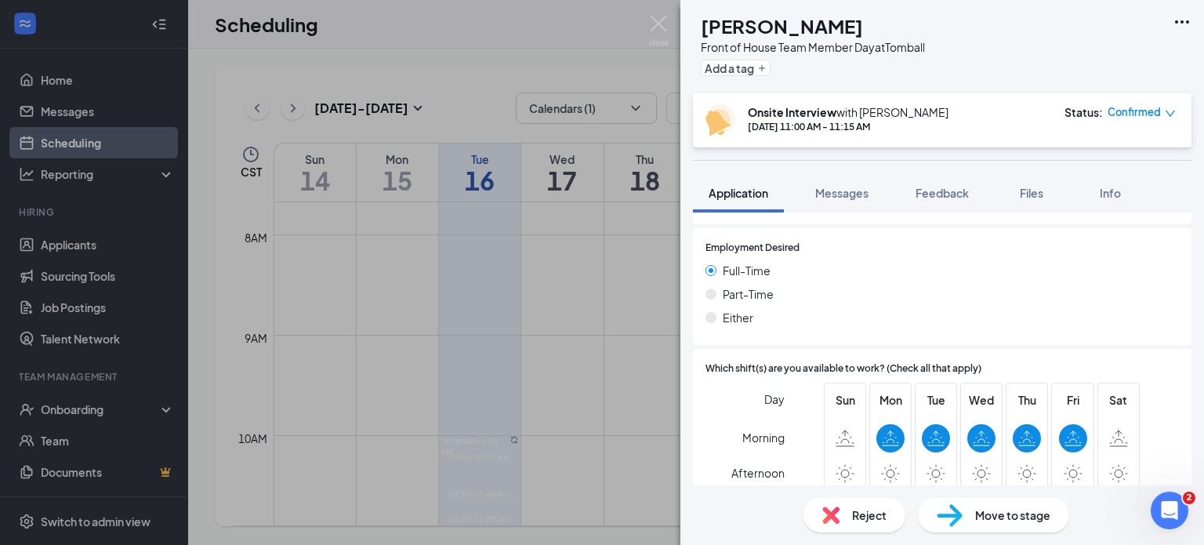
scroll to position [1015, 0]
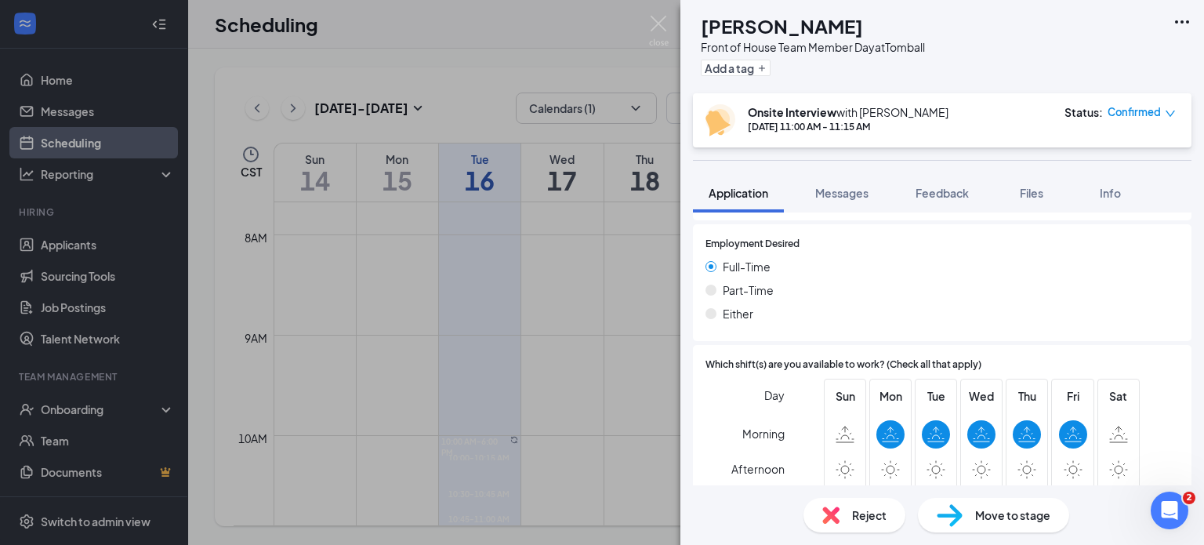
click at [652, 25] on img at bounding box center [659, 31] width 20 height 31
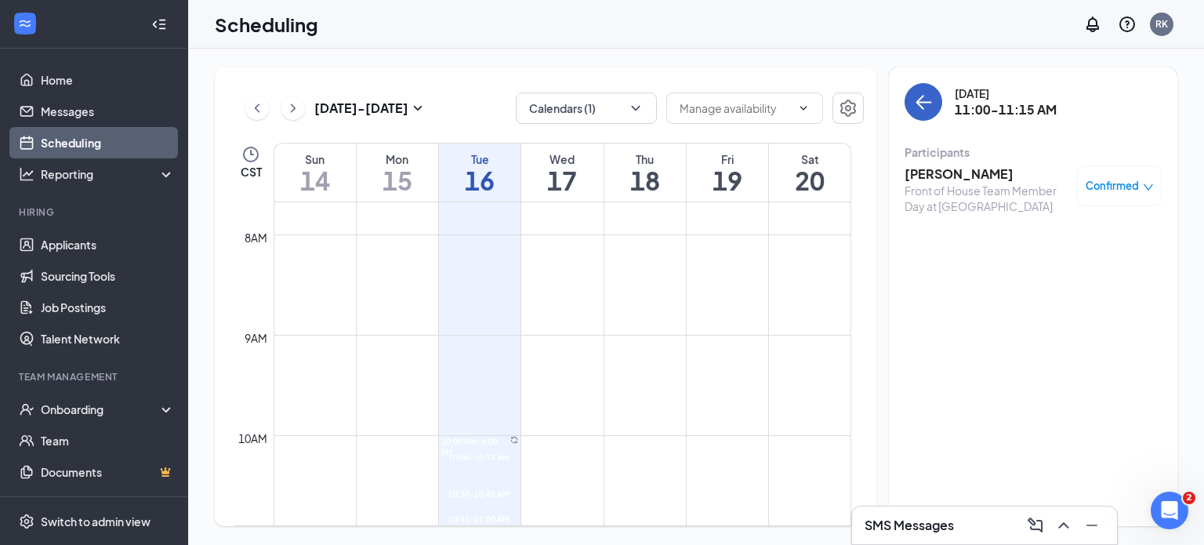
click at [928, 108] on icon "ArrowLeft" at bounding box center [923, 102] width 19 height 19
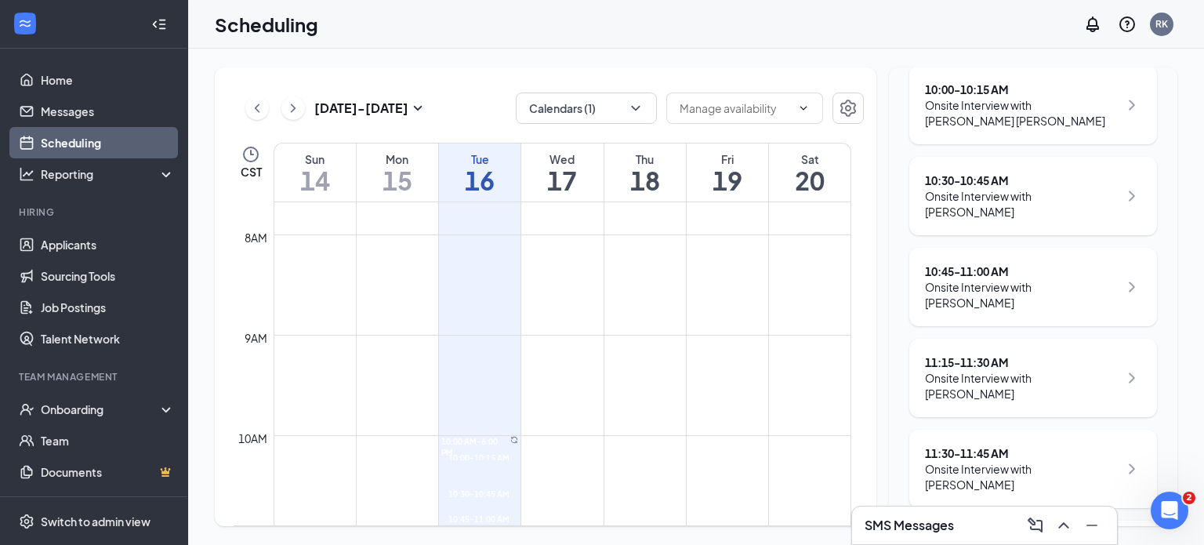
scroll to position [246, 0]
click at [1028, 389] on div "Onsite Interview with [PERSON_NAME]" at bounding box center [1022, 383] width 194 height 31
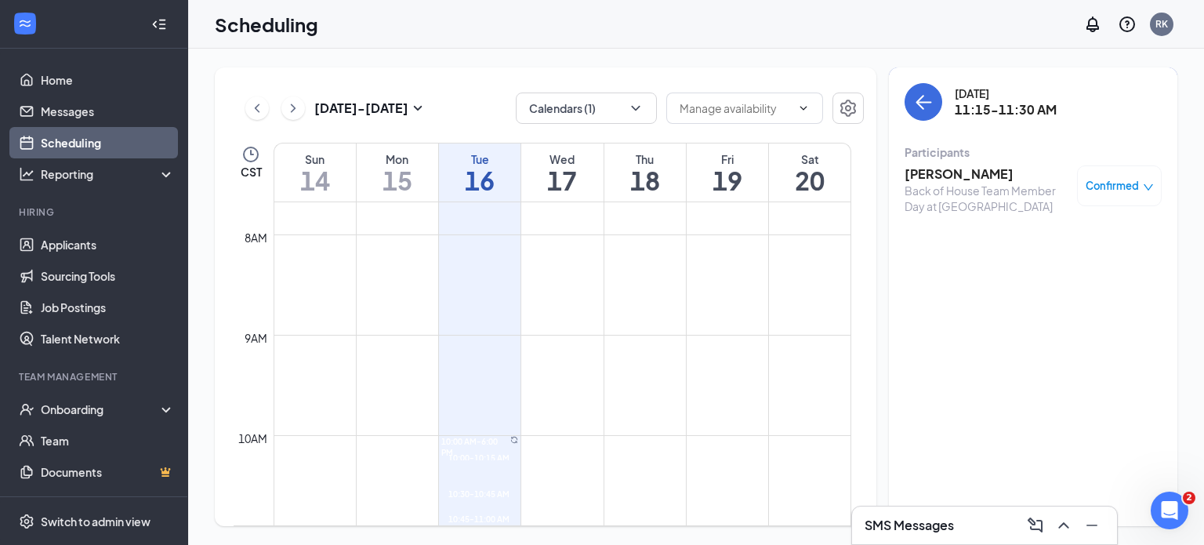
click at [949, 176] on h3 "[PERSON_NAME]" at bounding box center [987, 173] width 165 height 17
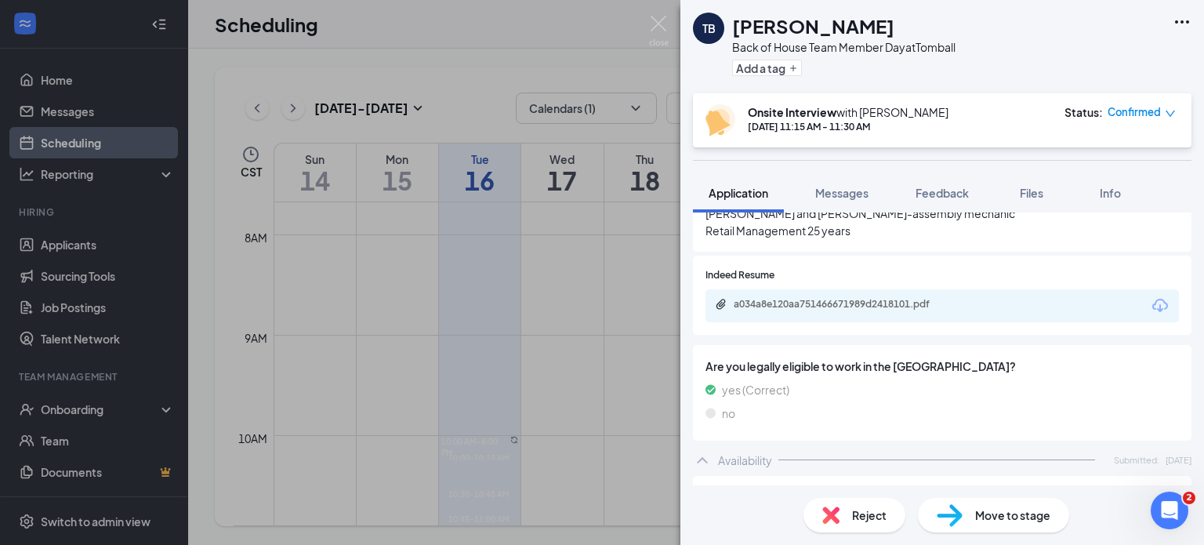
scroll to position [702, 0]
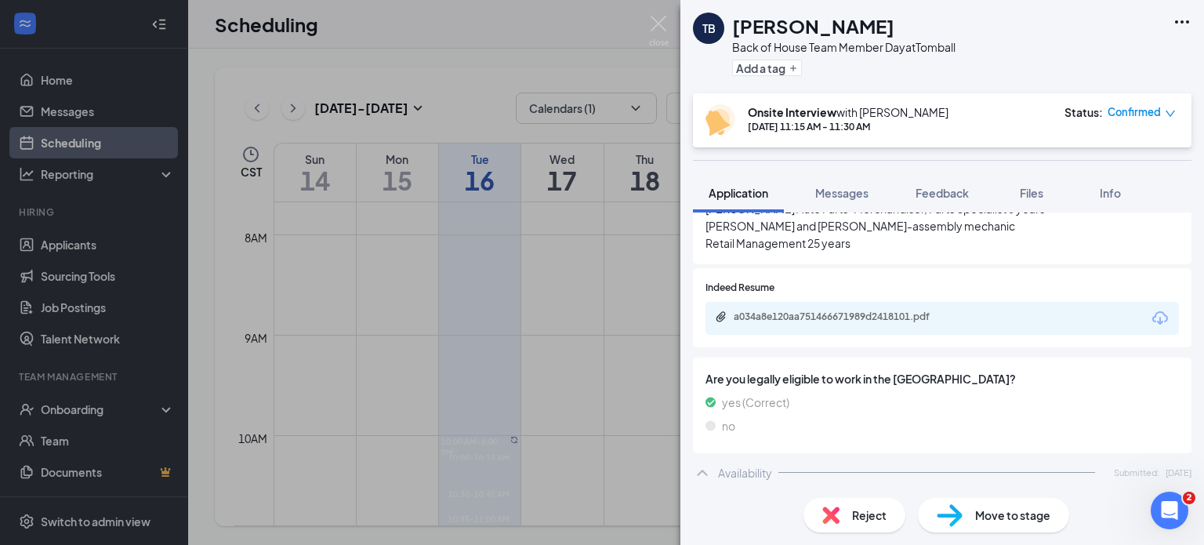
click at [902, 310] on div "a034a8e120aa751466671989d2418101.pdf" at bounding box center [842, 317] width 254 height 15
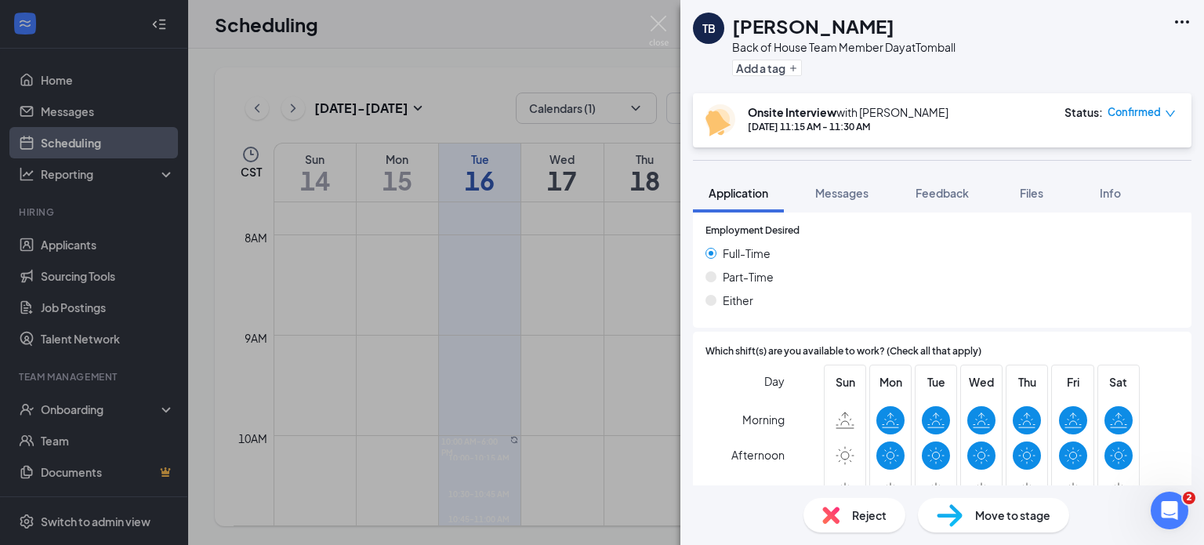
scroll to position [1104, 0]
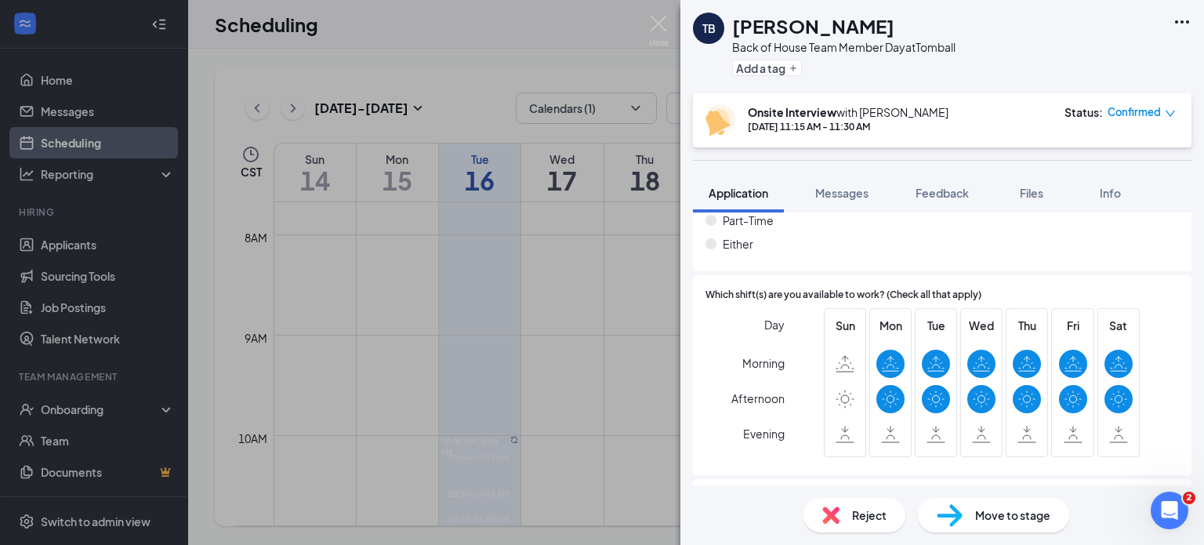
click at [650, 31] on img at bounding box center [659, 31] width 20 height 31
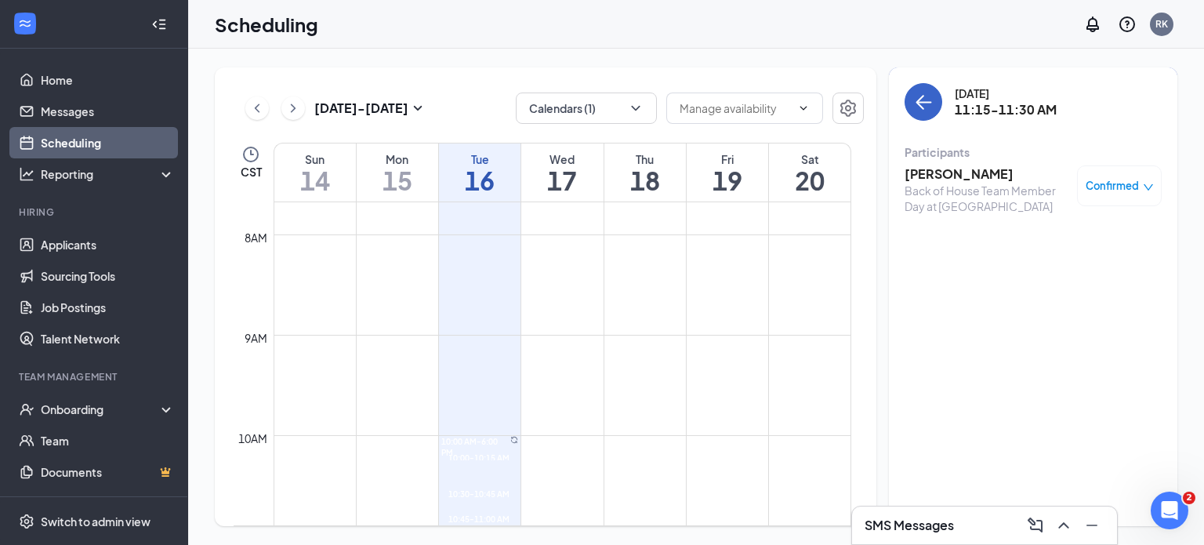
click at [922, 110] on icon "ArrowLeft" at bounding box center [923, 102] width 19 height 19
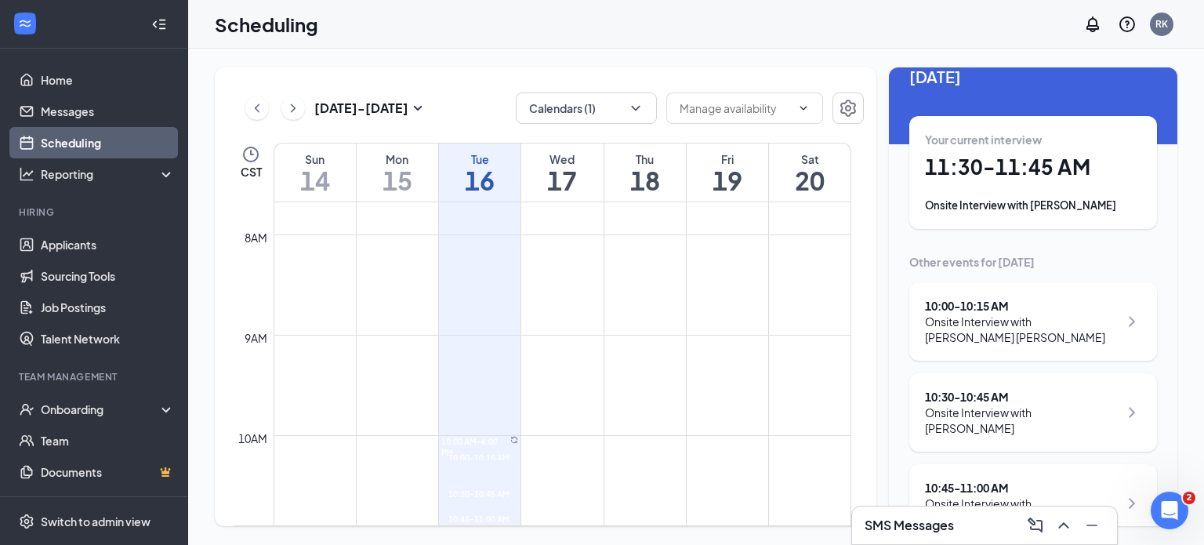
scroll to position [13, 0]
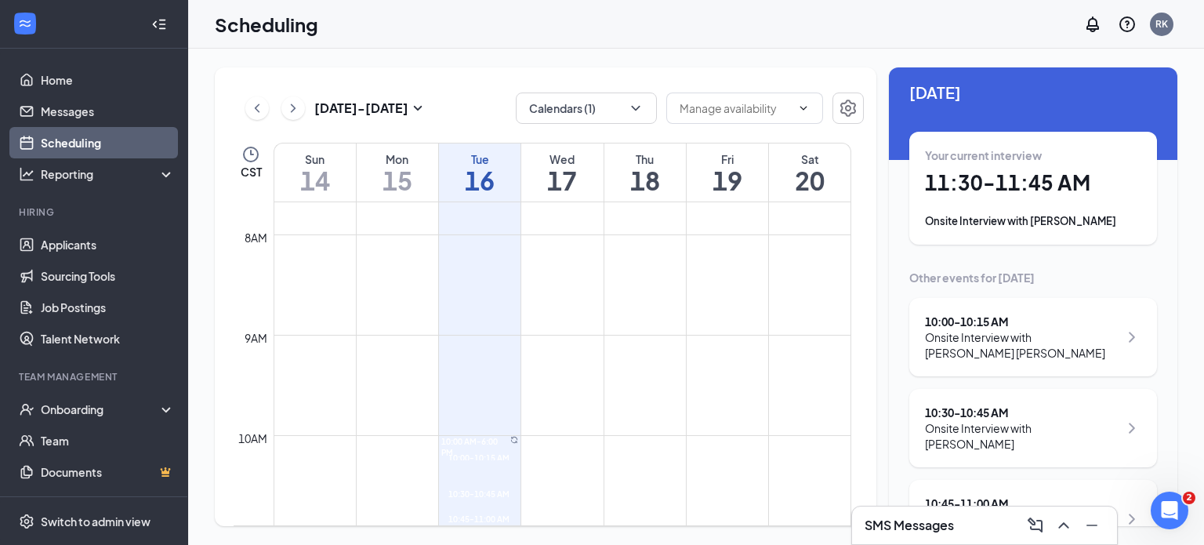
click at [1083, 229] on div "Your current interview 11:30 - 11:45 AM Onsite Interview with Joshua Gowan" at bounding box center [1033, 188] width 248 height 113
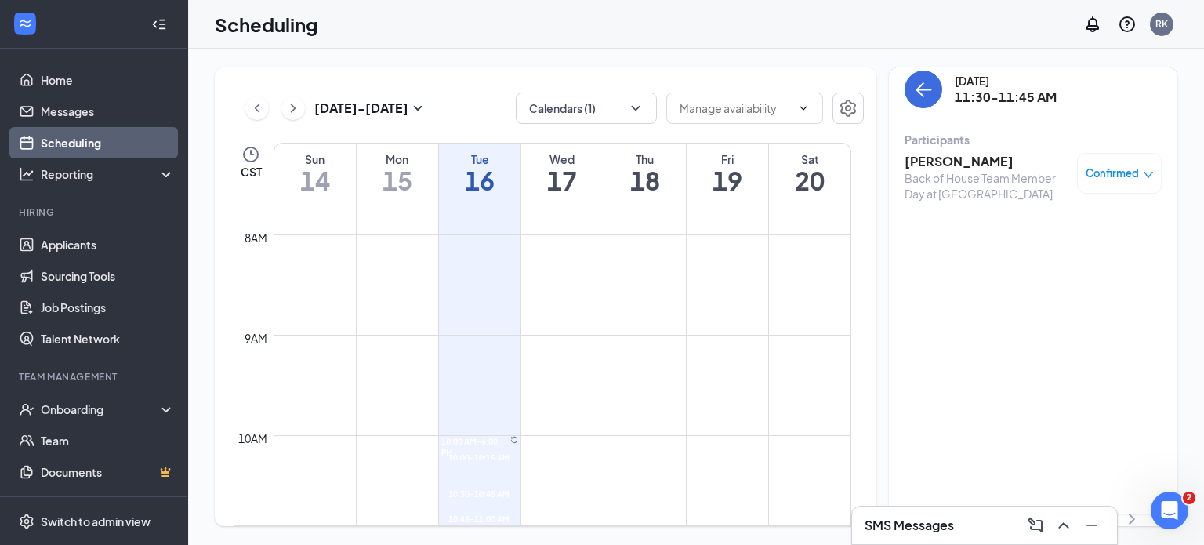
click at [963, 162] on h3 "Joshua Gowan" at bounding box center [987, 161] width 165 height 17
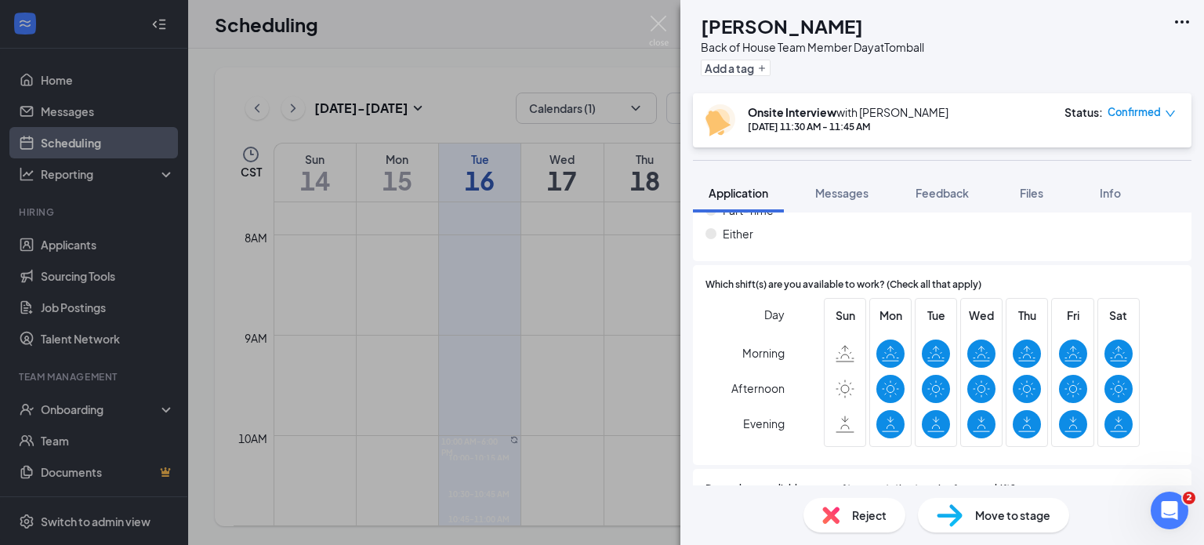
scroll to position [1061, 0]
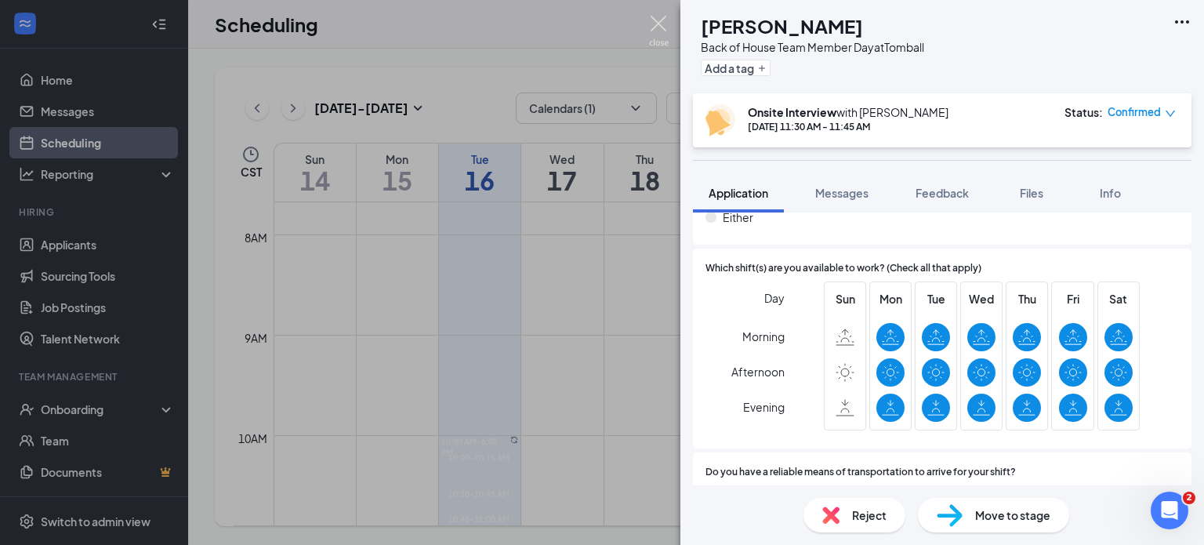
click at [660, 27] on img at bounding box center [659, 31] width 20 height 31
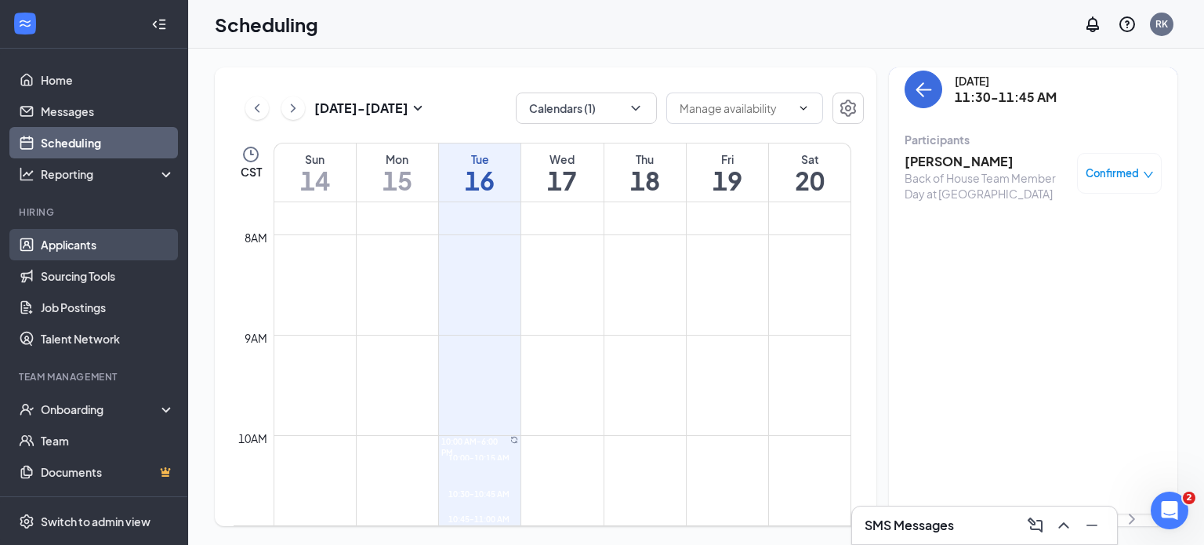
click at [66, 241] on link "Applicants" at bounding box center [108, 244] width 134 height 31
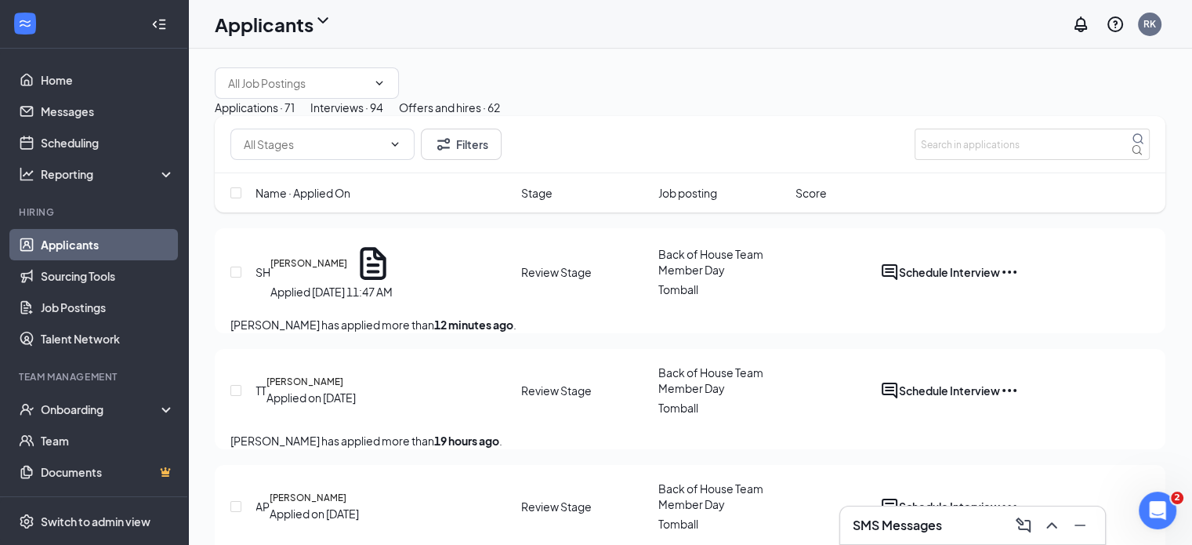
click at [99, 241] on link "Applicants" at bounding box center [108, 244] width 134 height 31
click at [500, 116] on div "Offers and hires · 62" at bounding box center [449, 107] width 101 height 17
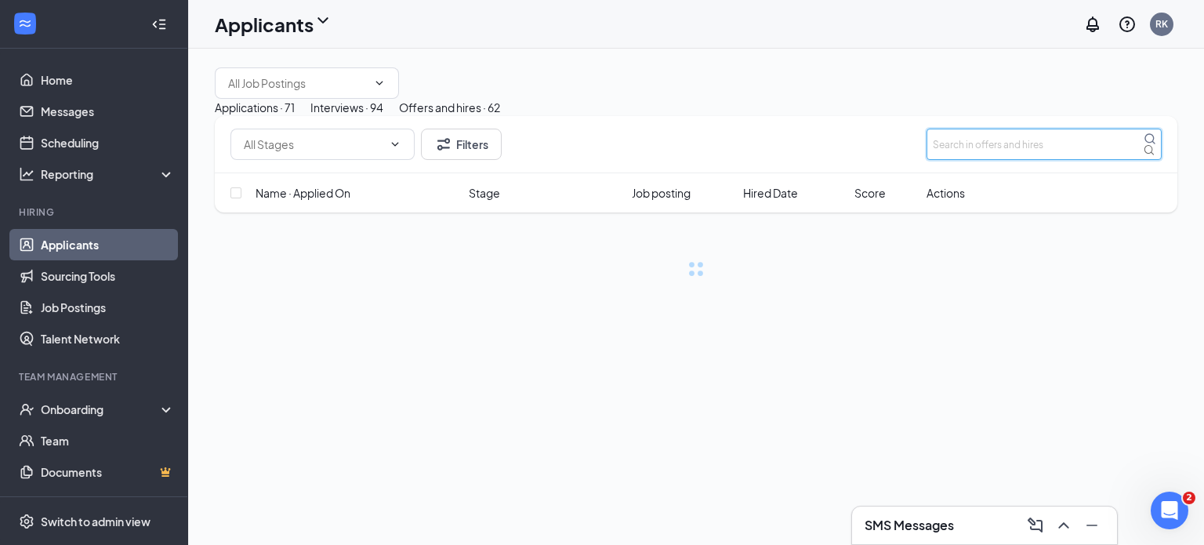
click at [968, 160] on input "text" at bounding box center [1044, 144] width 235 height 31
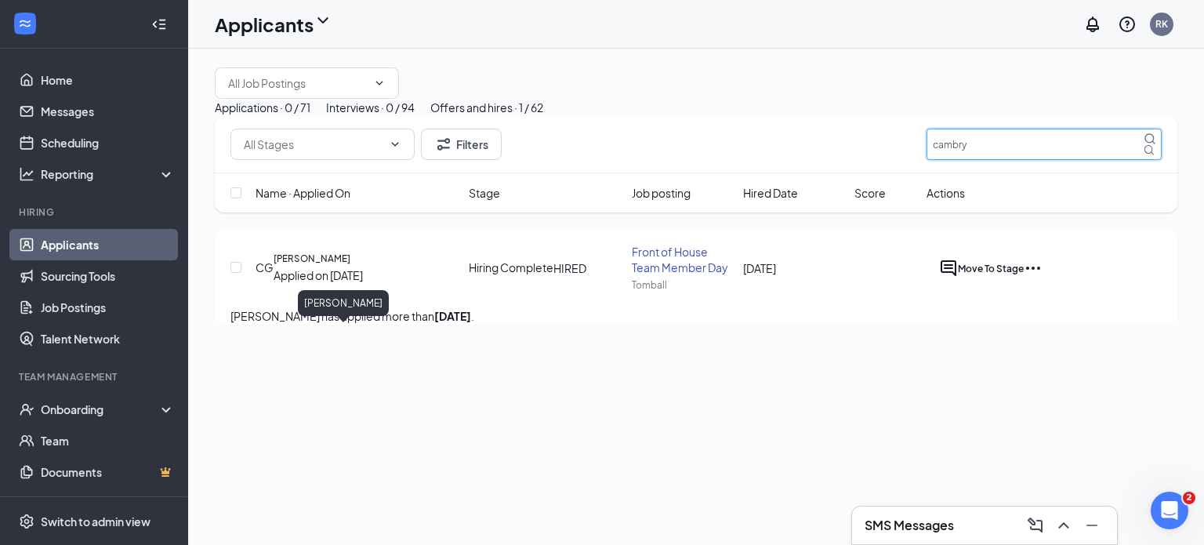
type input "cambry"
click at [334, 266] on h5 "Cambry Gale" at bounding box center [312, 259] width 77 height 14
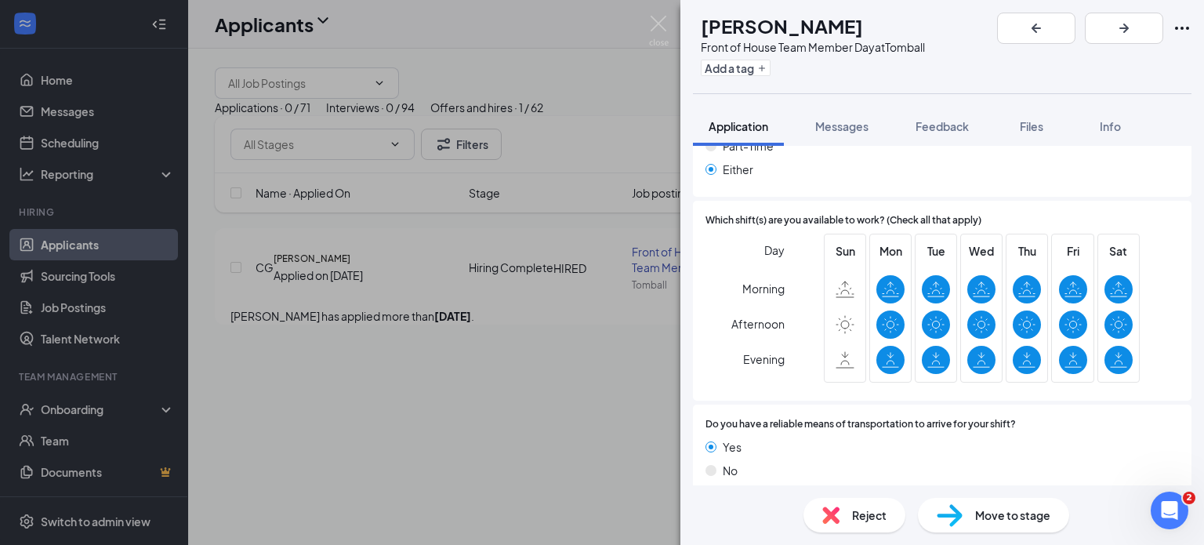
scroll to position [1126, 0]
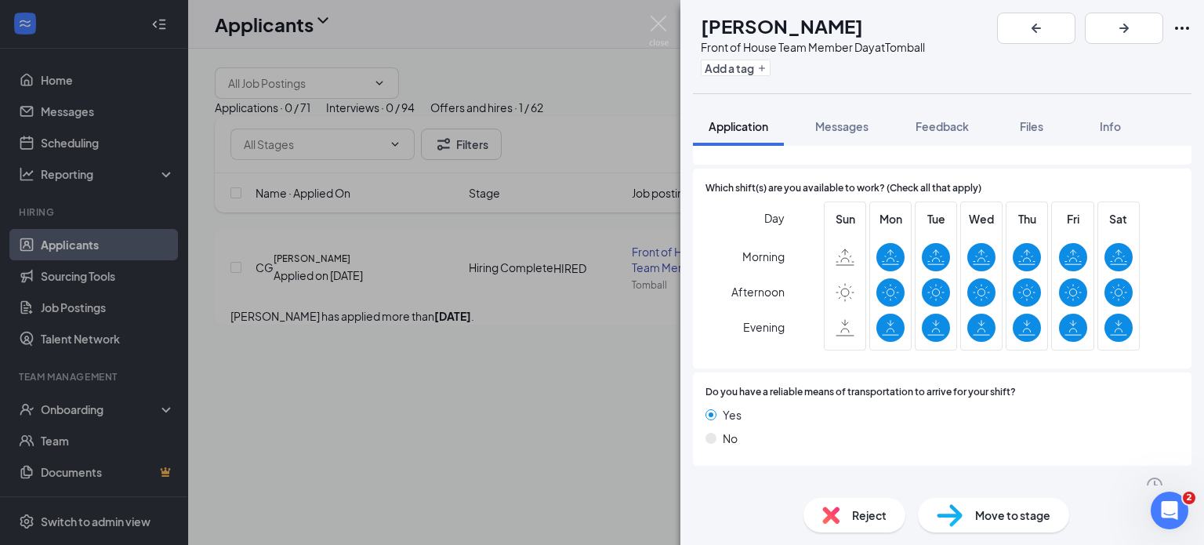
click at [568, 500] on div "CG Cambry Gale Front of House Team Member Day at Tomball Add a tag Application …" at bounding box center [602, 272] width 1204 height 545
click at [665, 28] on img at bounding box center [659, 31] width 20 height 31
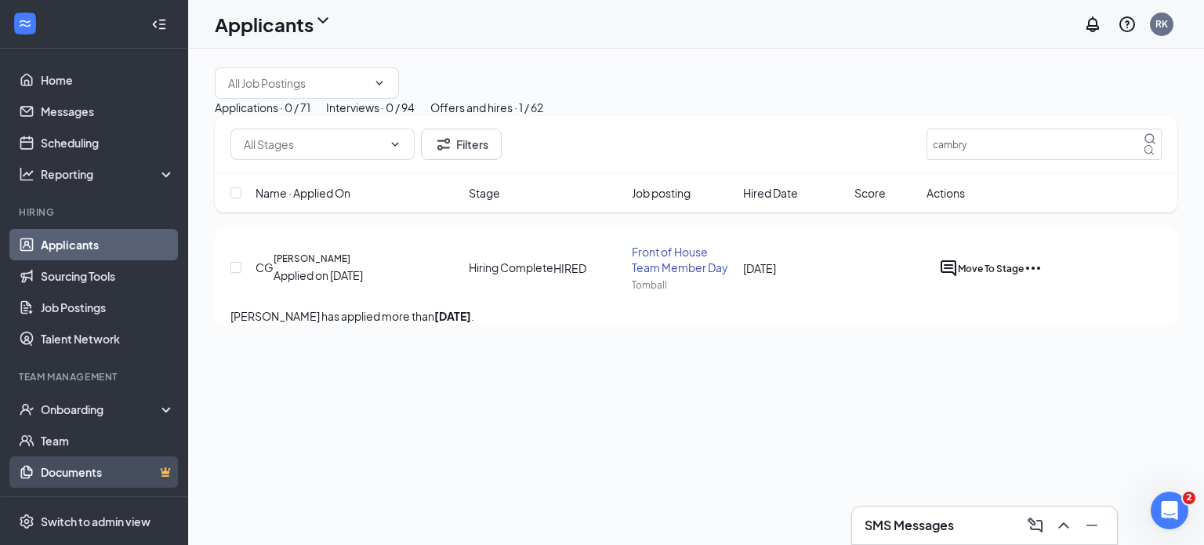
click at [100, 478] on link "Documents" at bounding box center [108, 471] width 134 height 31
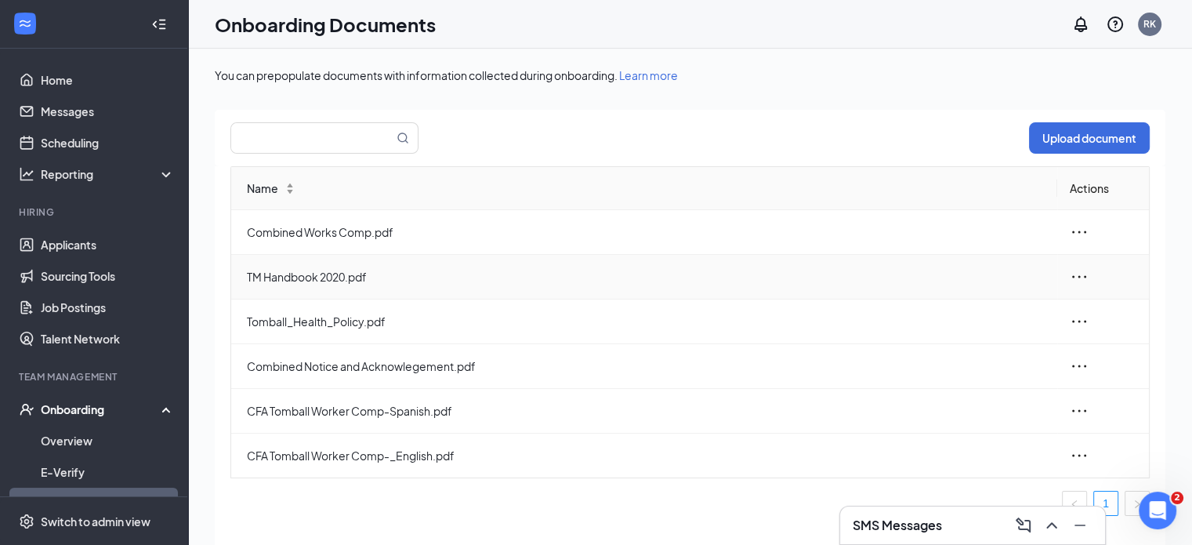
click at [319, 275] on span "TM Handbook 2020.pdf" at bounding box center [646, 276] width 798 height 17
click at [1082, 274] on icon "ellipsis" at bounding box center [1079, 276] width 19 height 19
click at [986, 318] on div "View and download" at bounding box center [993, 312] width 169 height 19
click at [83, 143] on link "Scheduling" at bounding box center [108, 142] width 134 height 31
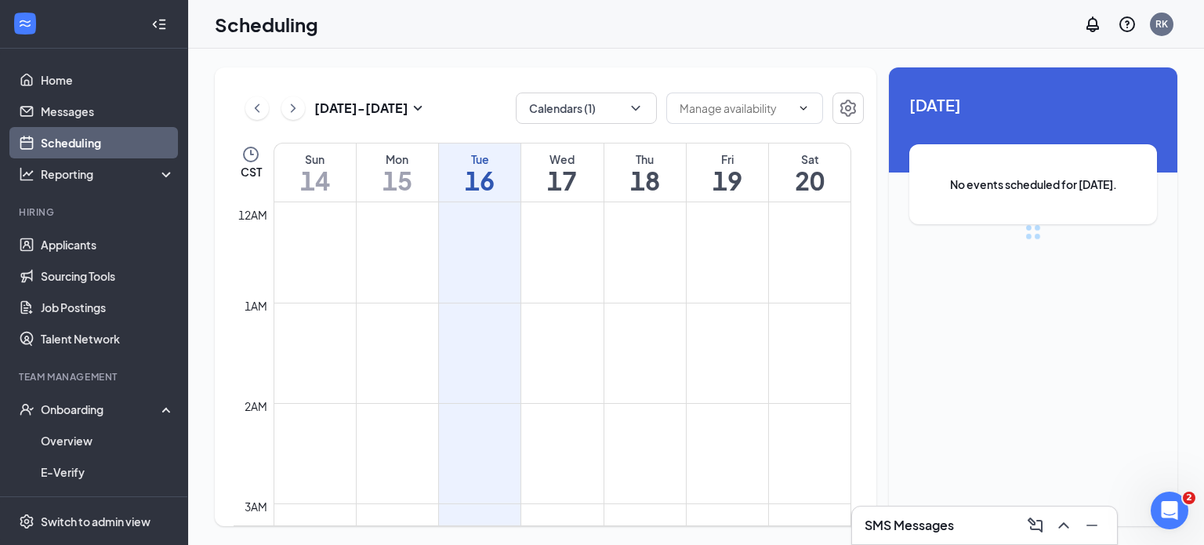
scroll to position [771, 0]
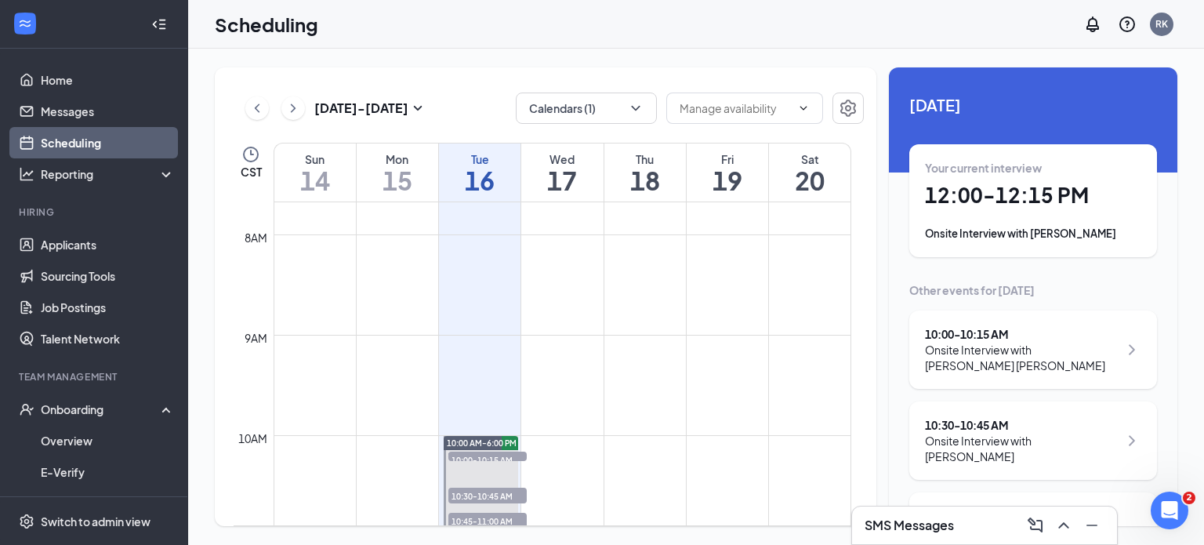
click at [1079, 234] on div "Onsite Interview with [PERSON_NAME]" at bounding box center [1033, 234] width 216 height 16
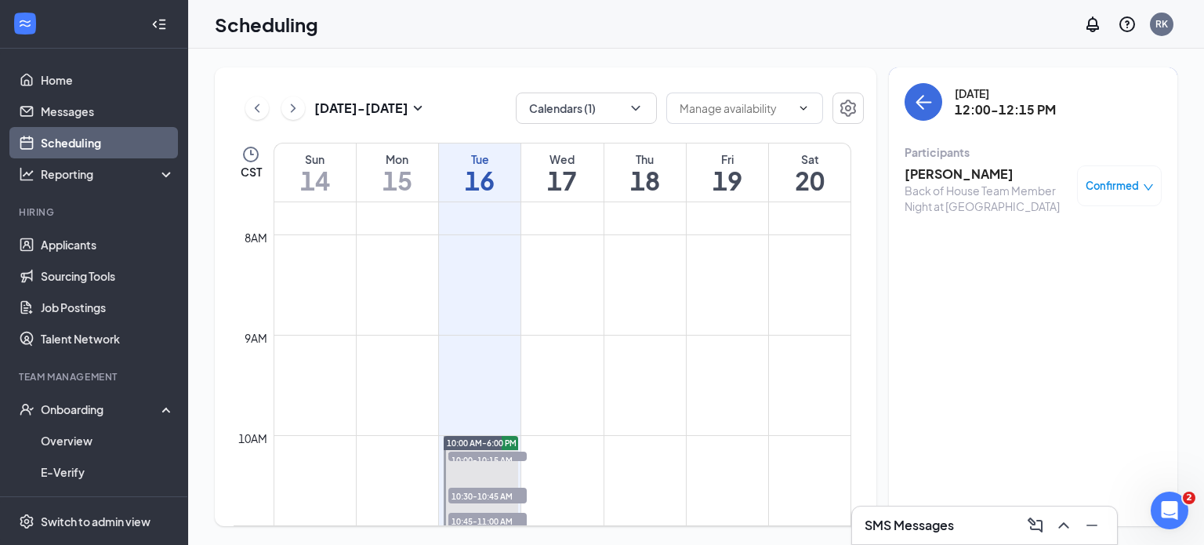
click at [943, 192] on div "Back of House Team Member Night at [GEOGRAPHIC_DATA]" at bounding box center [987, 198] width 165 height 31
click at [937, 175] on h3 "[PERSON_NAME]" at bounding box center [987, 173] width 165 height 17
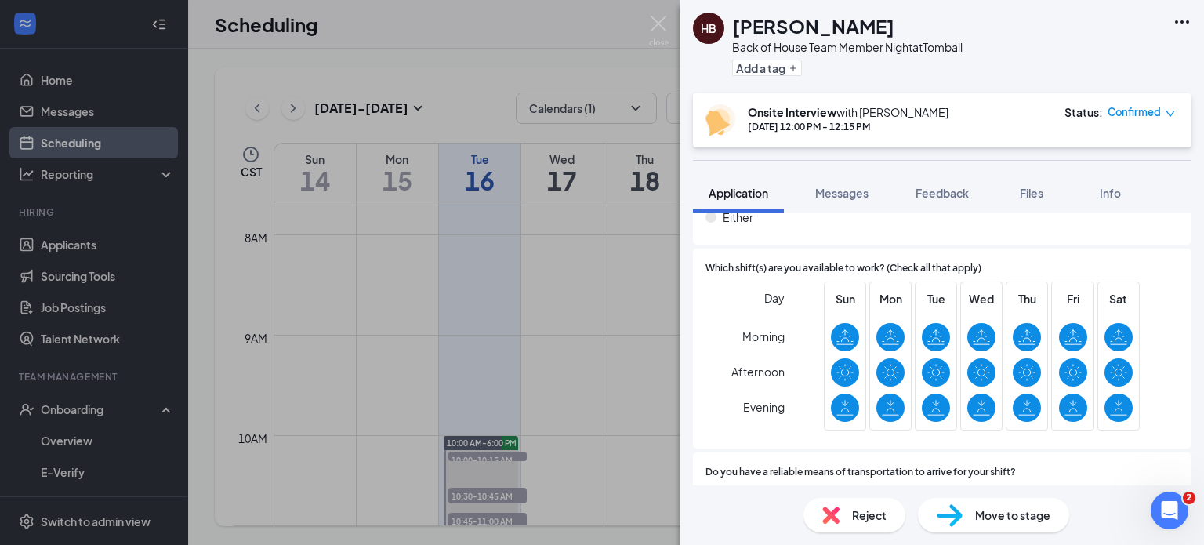
scroll to position [1154, 0]
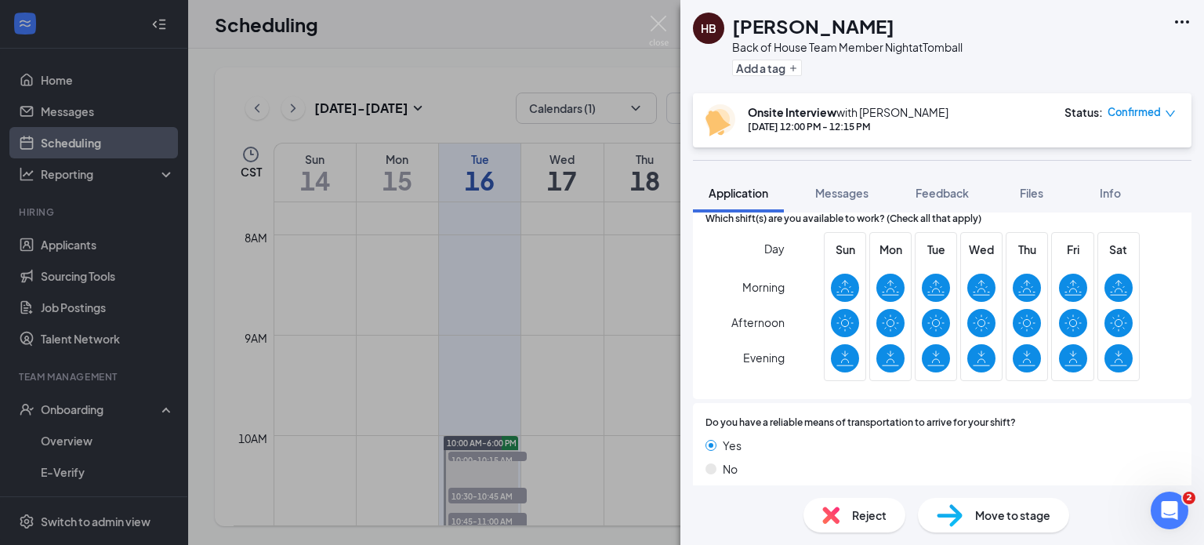
click at [1175, 265] on div "Which shift(s) are you available to work? (Check all that apply) Day Morning Af…" at bounding box center [942, 299] width 499 height 201
click at [1073, 281] on icon at bounding box center [1073, 283] width 0 height 5
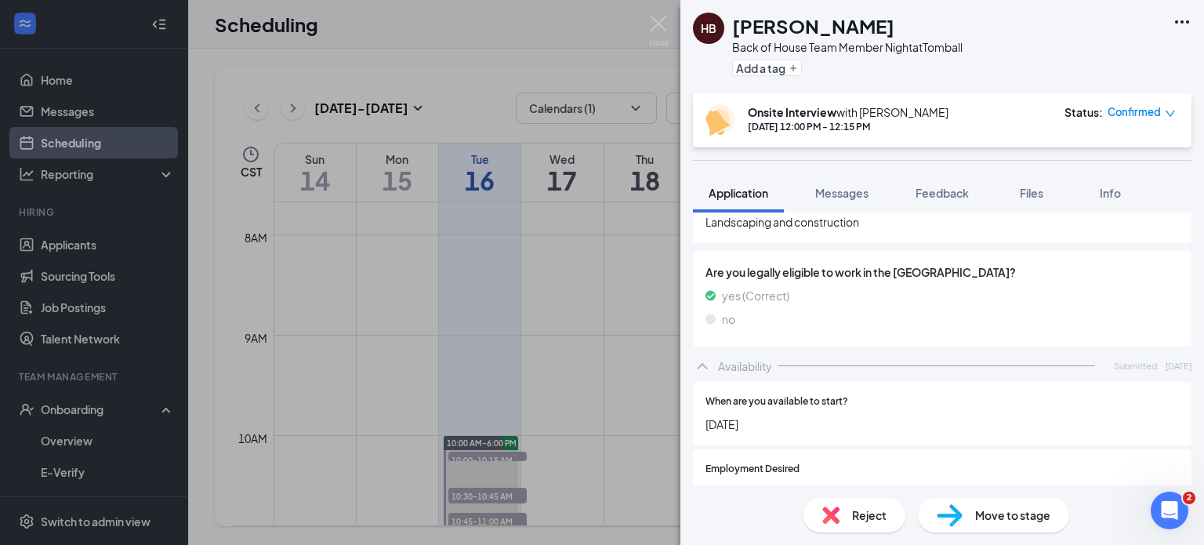
scroll to position [757, 0]
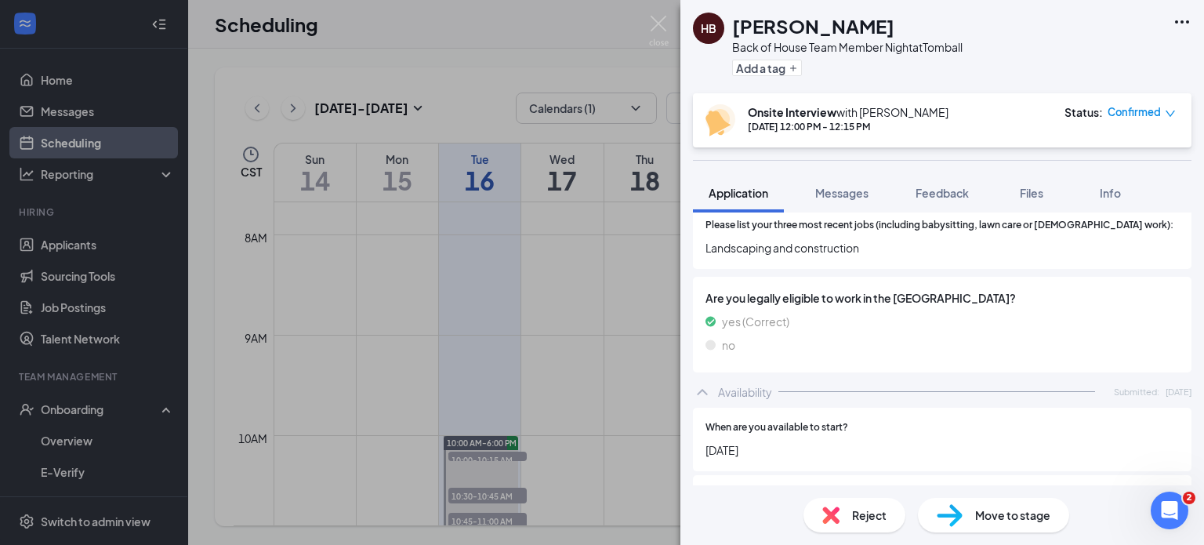
click at [649, 34] on img at bounding box center [659, 31] width 20 height 31
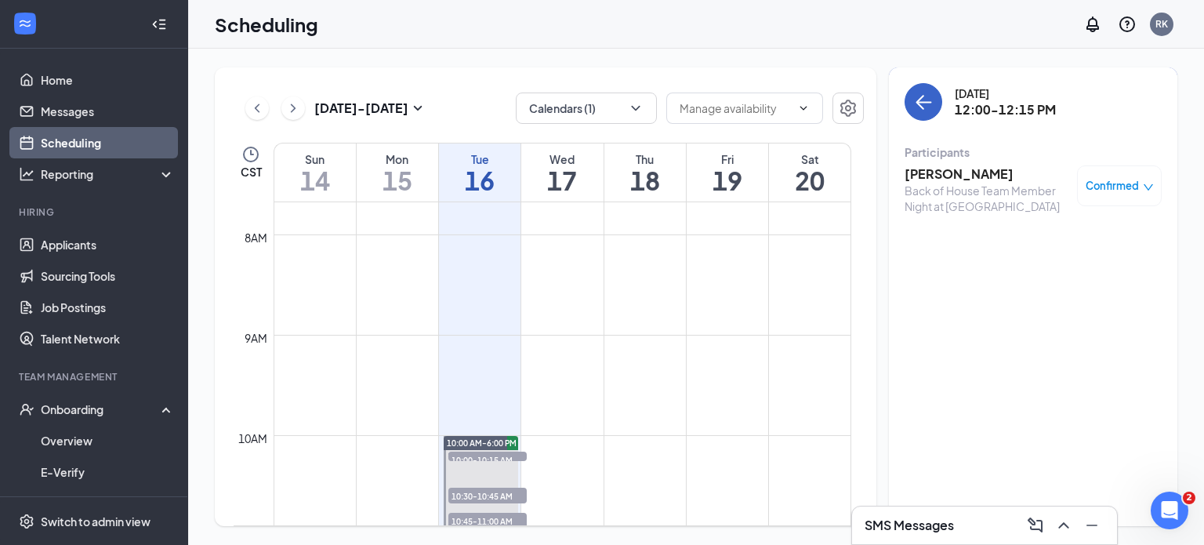
click at [922, 110] on icon "ArrowLeft" at bounding box center [923, 102] width 19 height 19
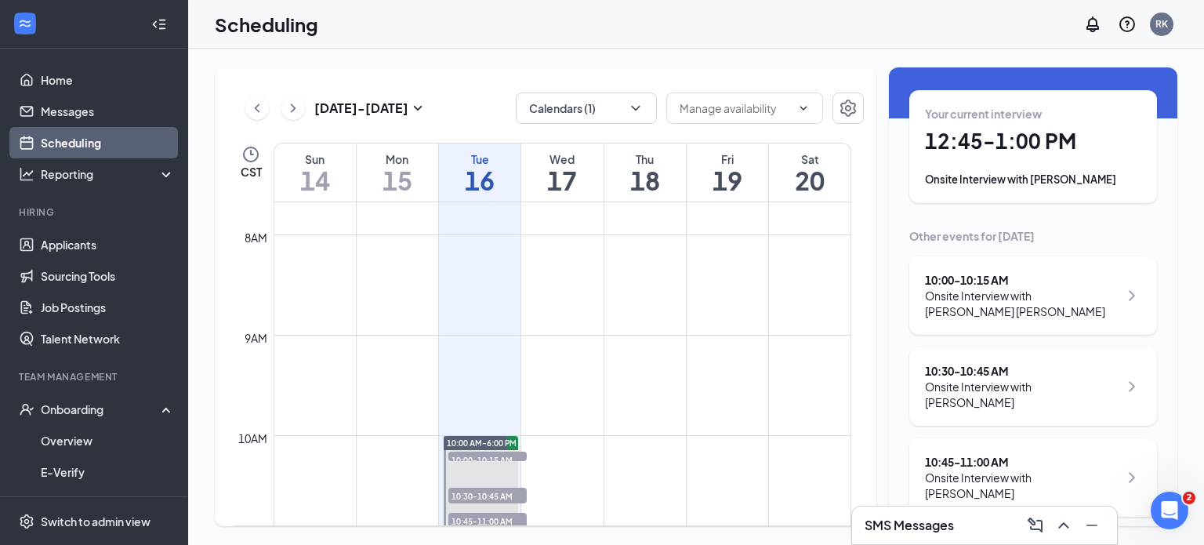
scroll to position [56, 0]
click at [1060, 182] on div "Onsite Interview with [PERSON_NAME]" at bounding box center [1033, 178] width 216 height 16
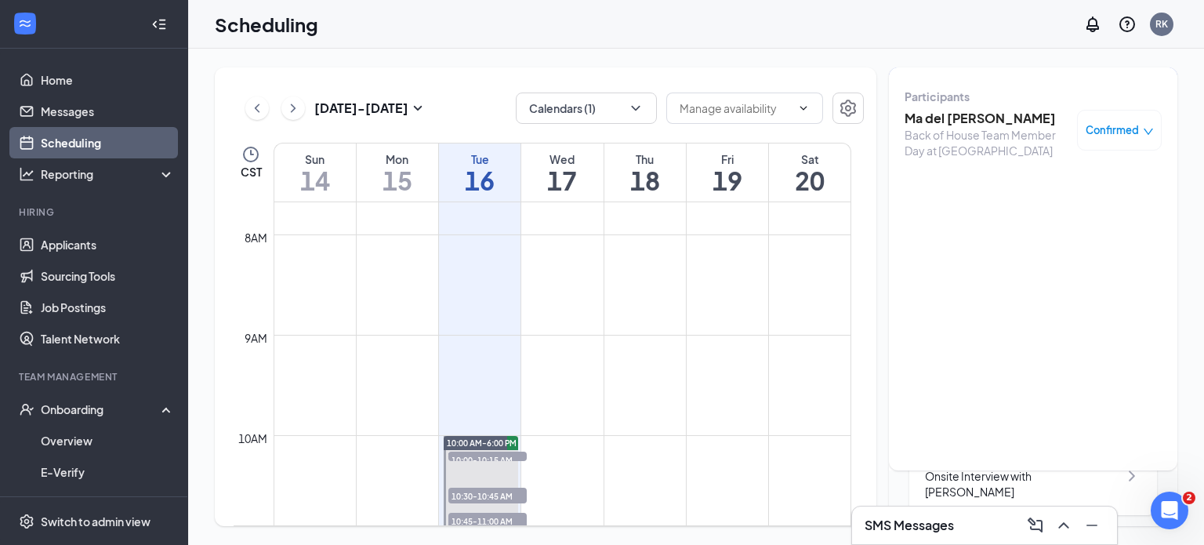
click at [972, 127] on h3 "Ma del [PERSON_NAME]" at bounding box center [987, 118] width 165 height 17
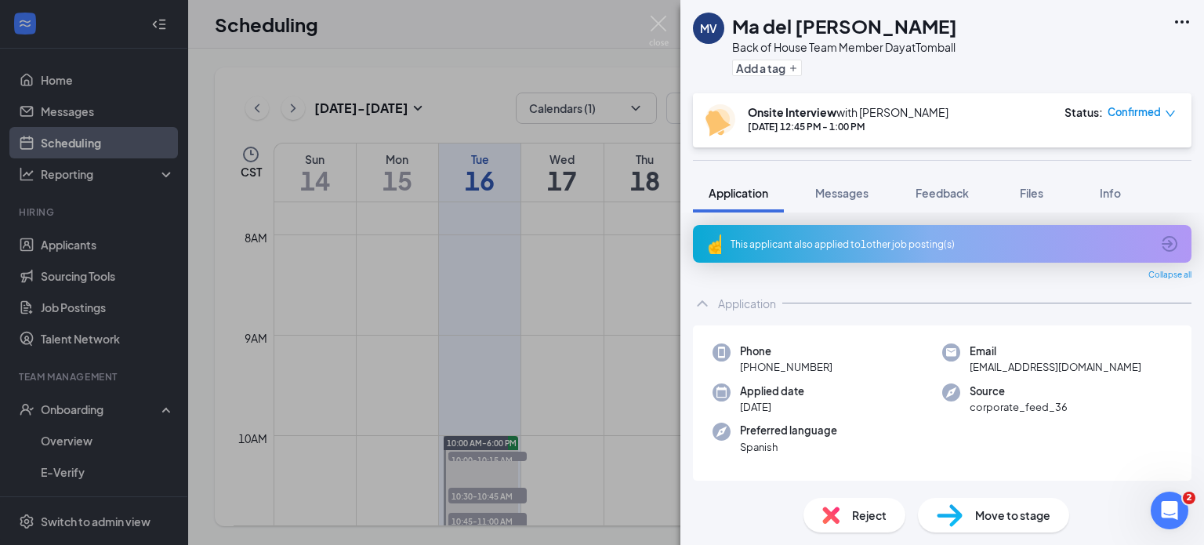
click at [649, 29] on img at bounding box center [659, 31] width 20 height 31
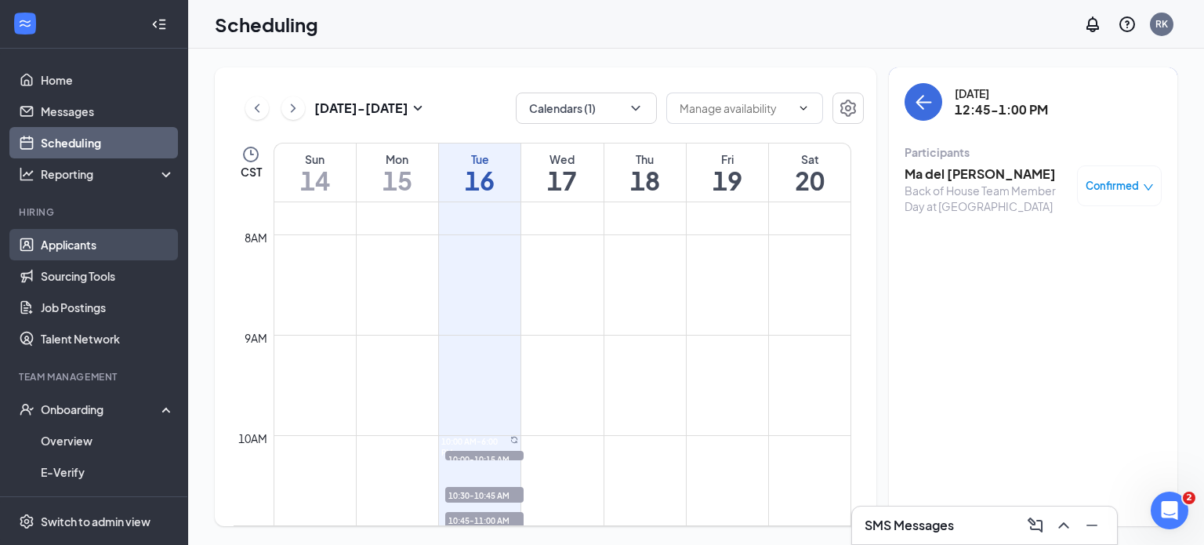
click at [66, 252] on link "Applicants" at bounding box center [108, 244] width 134 height 31
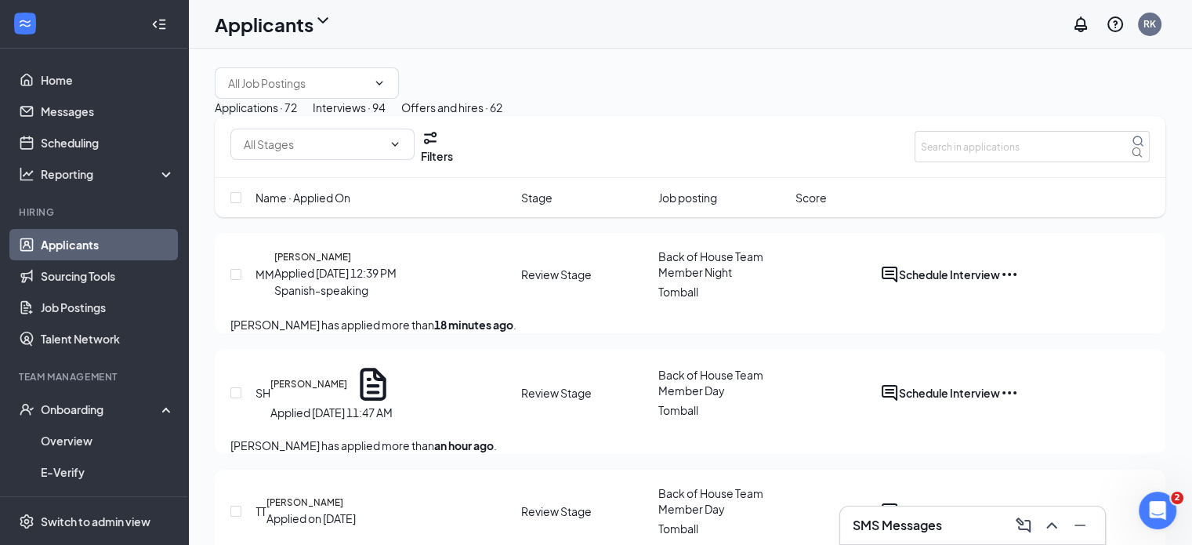
drag, startPoint x: 66, startPoint y: 252, endPoint x: 401, endPoint y: -40, distance: 445.1
click at [401, 0] on html "Home Messages Scheduling Reporting Hiring Applicants Sourcing Tools Job Posting…" at bounding box center [596, 272] width 1192 height 545
click at [386, 116] on div "Interviews · 94" at bounding box center [349, 107] width 73 height 17
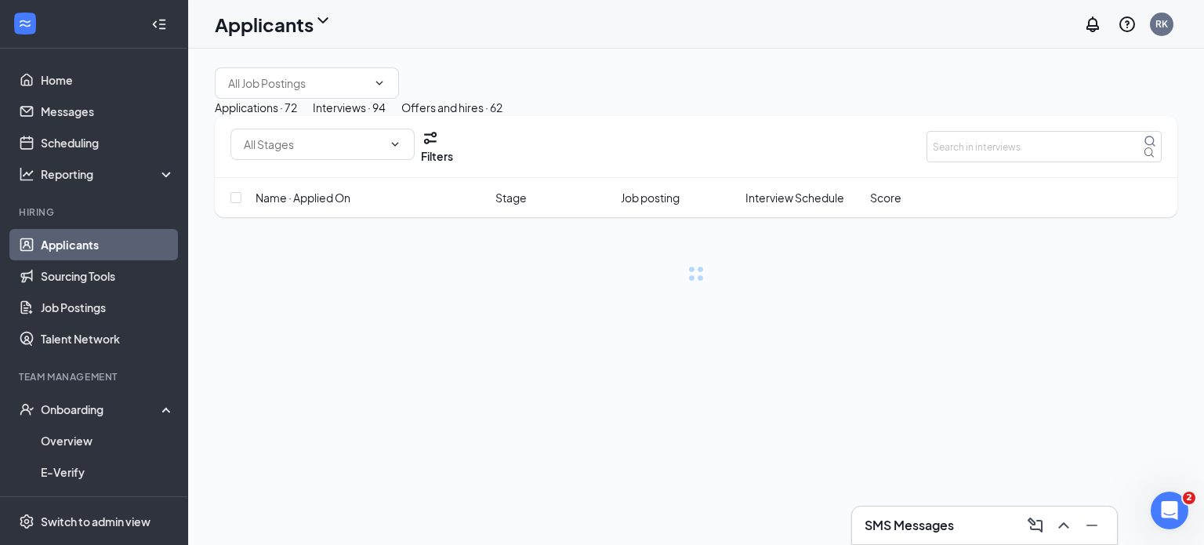
click at [994, 178] on div "Filters" at bounding box center [696, 147] width 963 height 62
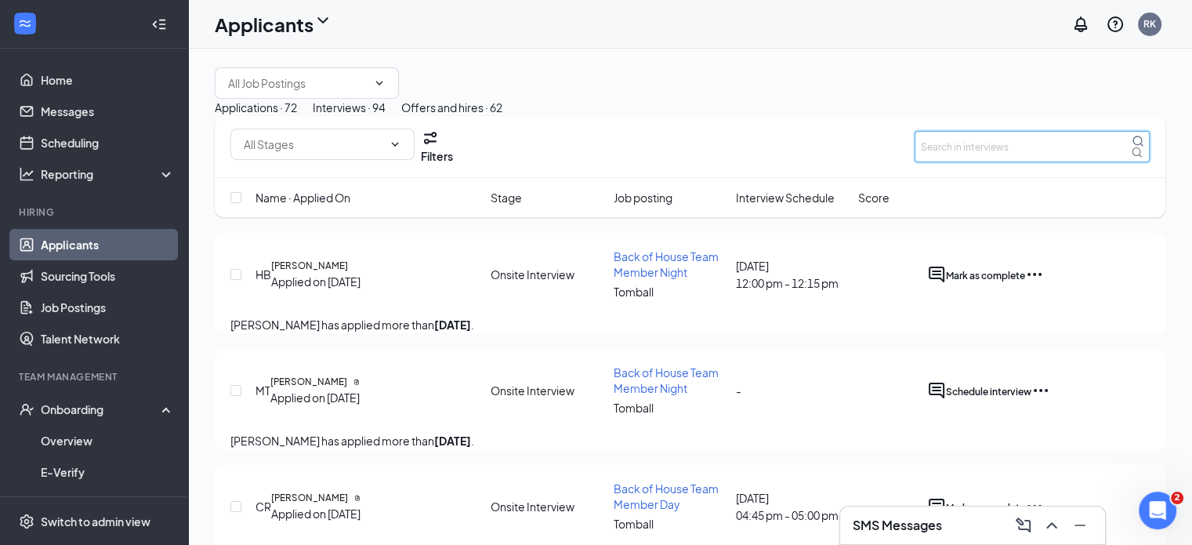
click at [997, 162] on input "text" at bounding box center [1032, 146] width 235 height 31
type input "m"
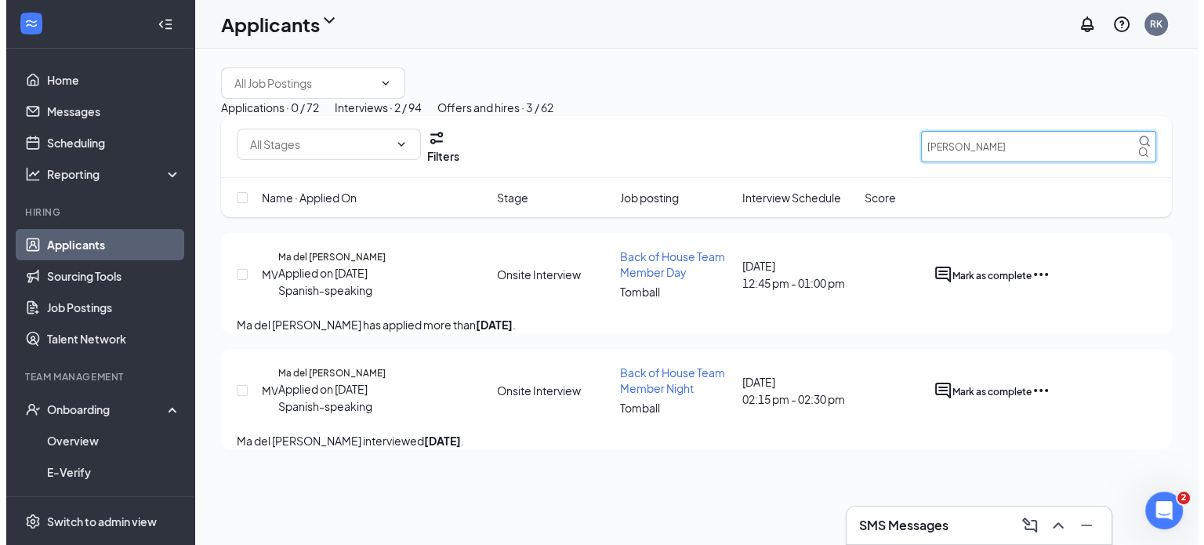
scroll to position [31, 0]
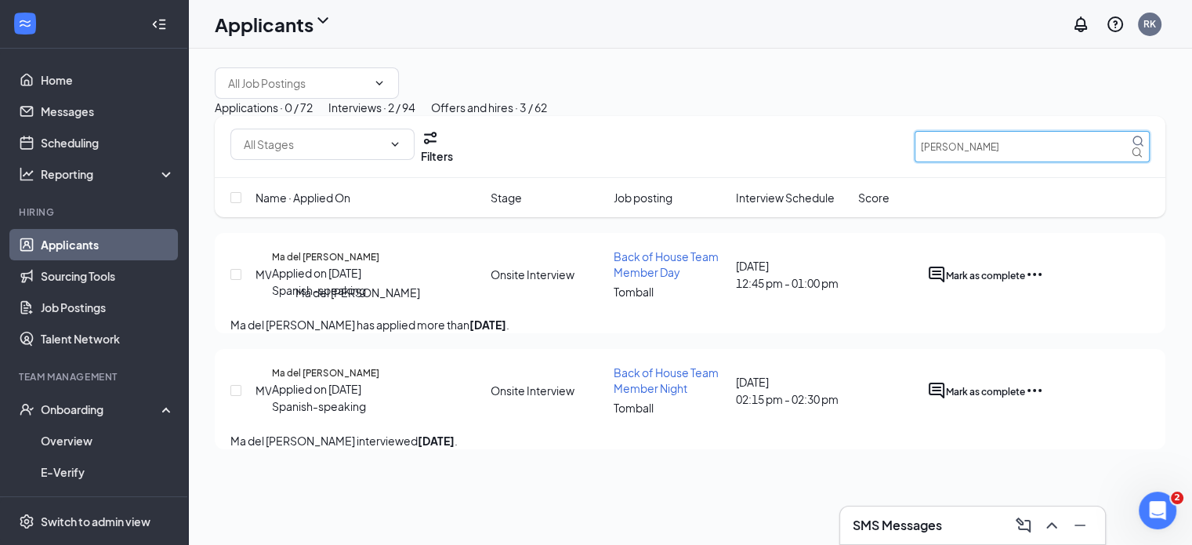
type input "[PERSON_NAME]"
click at [379, 264] on h5 "Ma del [PERSON_NAME]" at bounding box center [325, 257] width 107 height 14
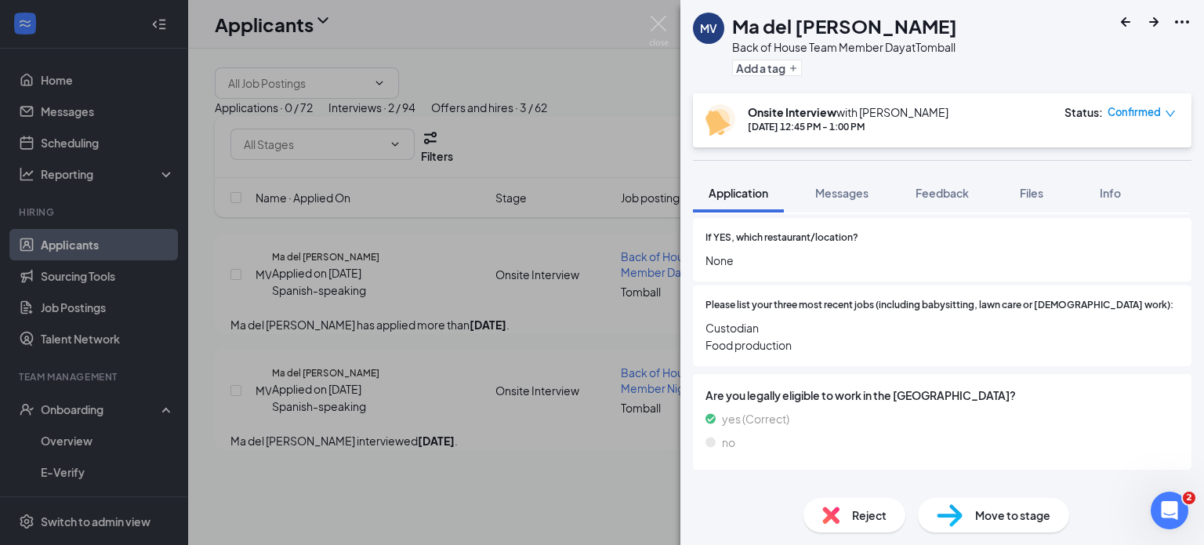
scroll to position [675, 0]
click at [1038, 412] on div "yes (Correct)" at bounding box center [943, 420] width 474 height 17
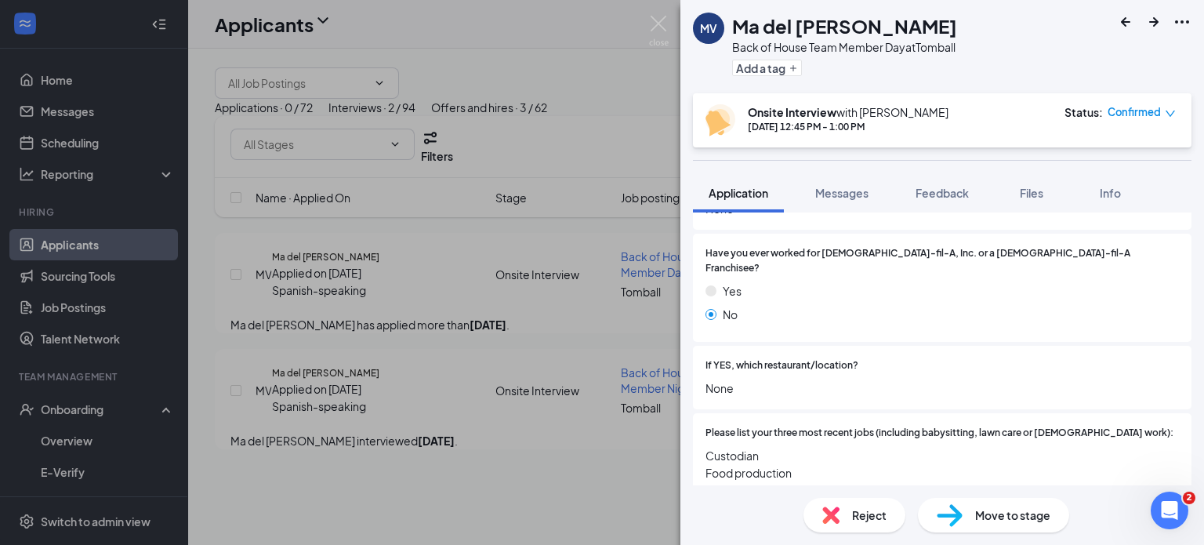
scroll to position [0, 0]
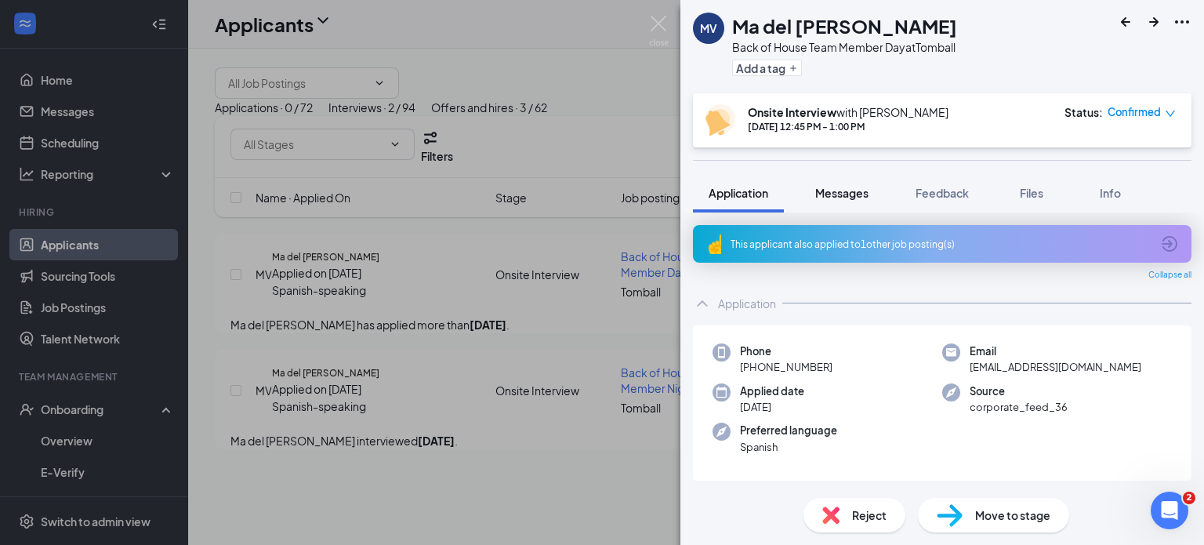
click at [844, 200] on div "Messages" at bounding box center [841, 193] width 53 height 16
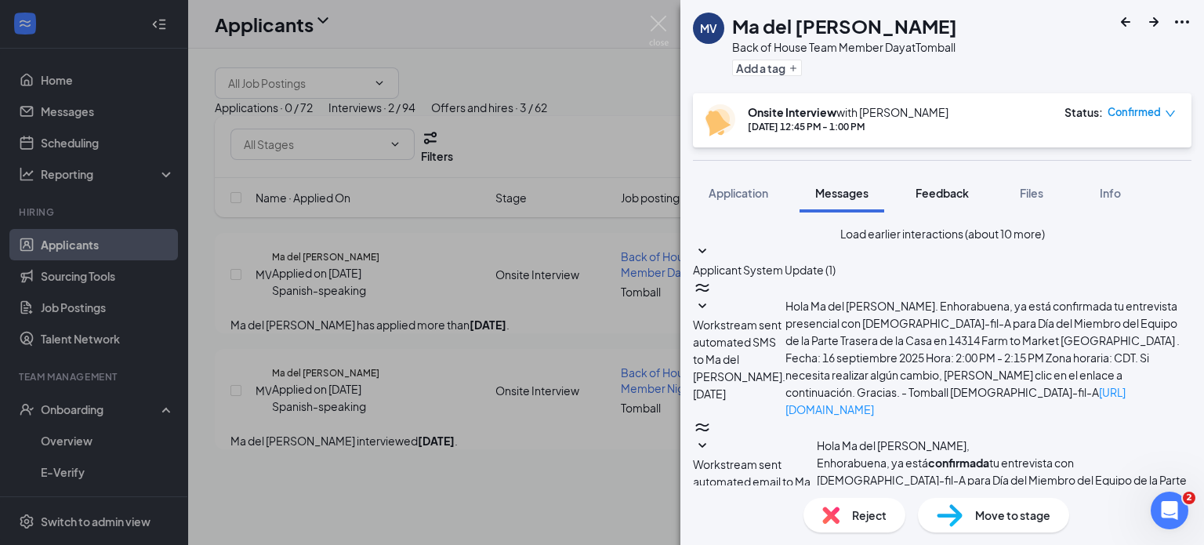
click at [949, 199] on span "Feedback" at bounding box center [942, 193] width 53 height 14
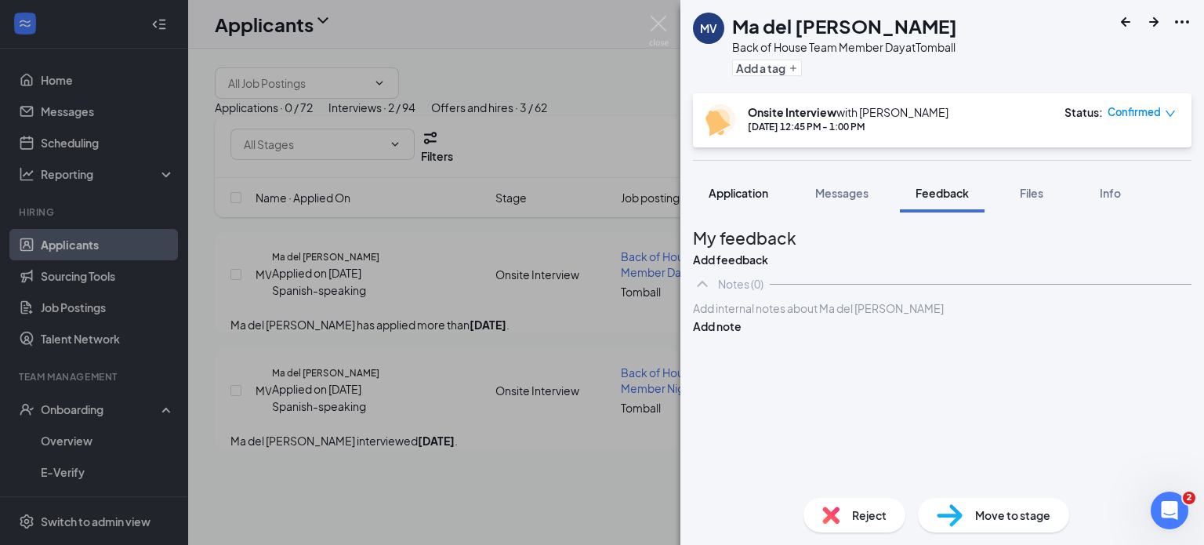
click at [739, 194] on span "Application" at bounding box center [739, 193] width 60 height 14
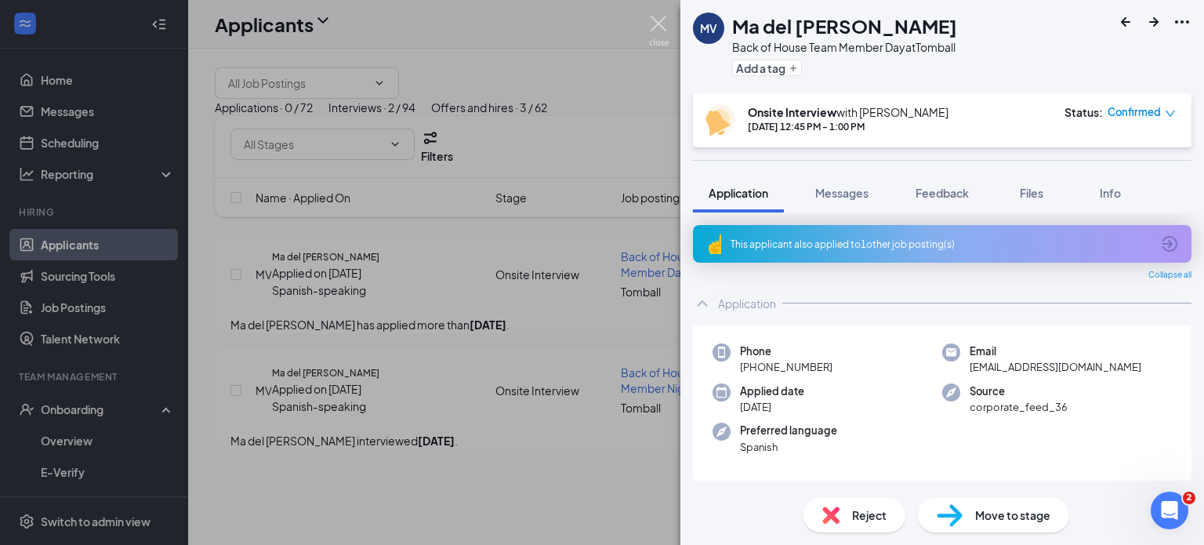
click at [659, 23] on img at bounding box center [659, 31] width 20 height 31
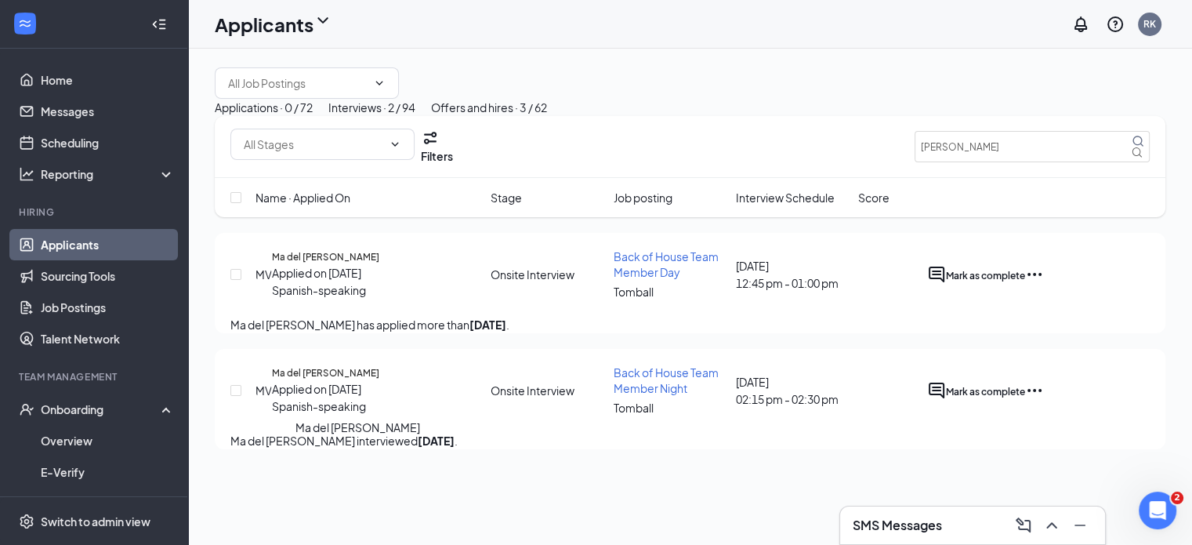
click at [379, 380] on h5 "Ma del [PERSON_NAME]" at bounding box center [325, 373] width 107 height 14
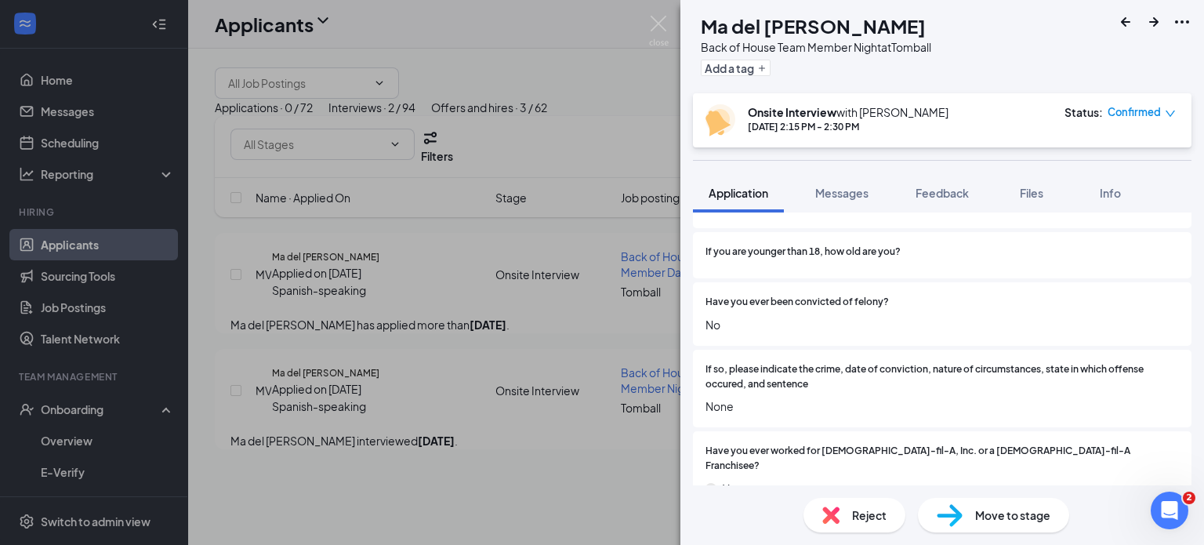
scroll to position [358, 0]
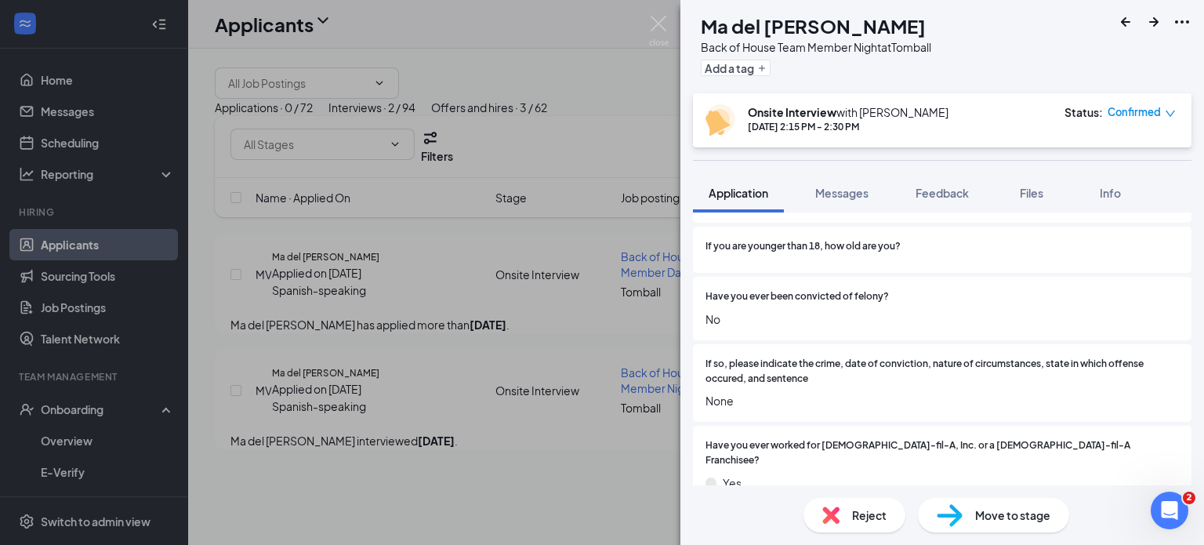
click at [1019, 330] on div "Have you ever been convicted of felony? No" at bounding box center [942, 309] width 499 height 64
